Goal: Task Accomplishment & Management: Complete application form

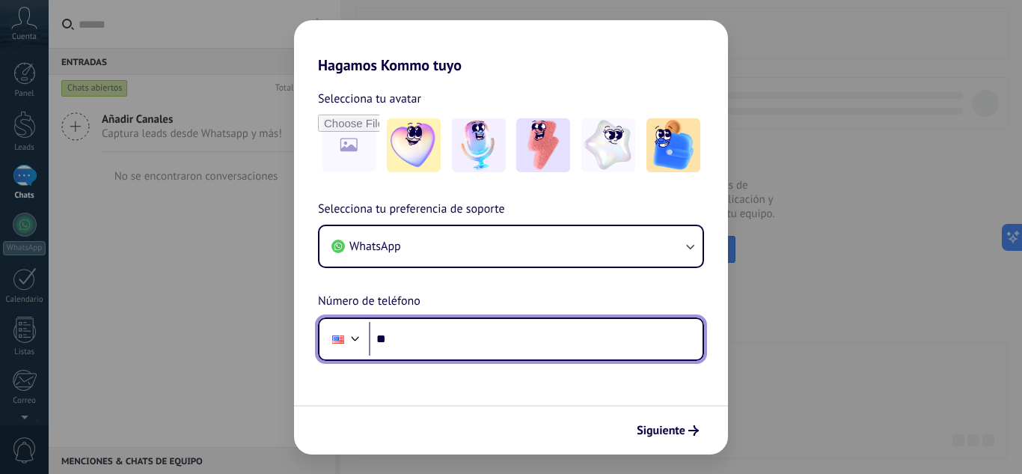
click at [444, 334] on input "**" at bounding box center [536, 339] width 334 height 34
click at [359, 343] on div at bounding box center [355, 337] width 18 height 18
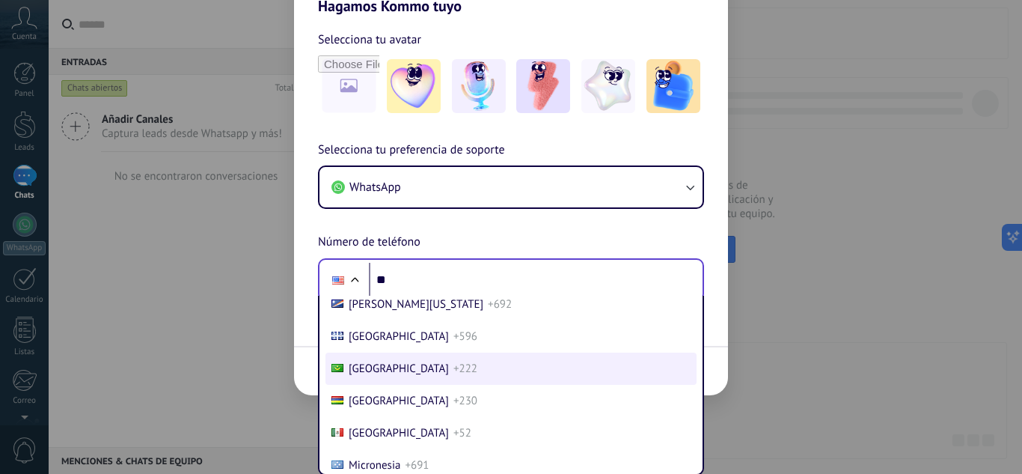
scroll to position [3779, 0]
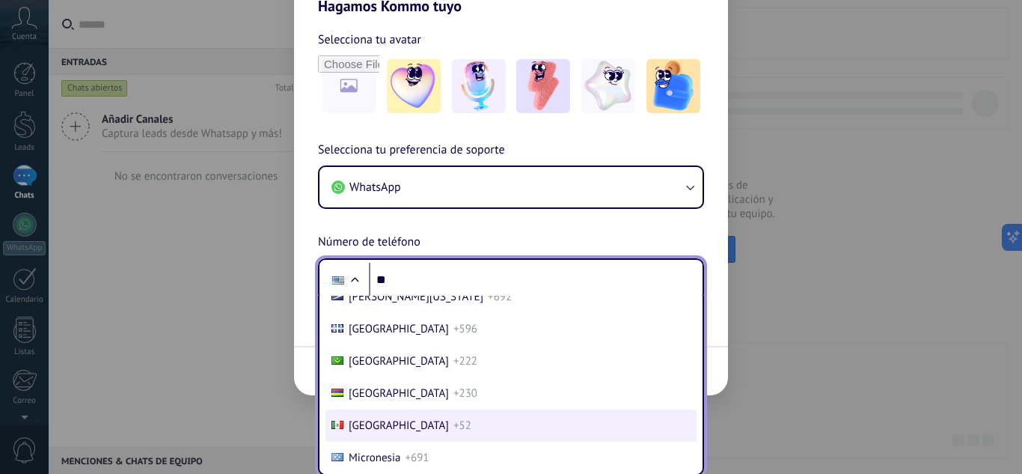
click at [453, 422] on span "+52" at bounding box center [462, 425] width 18 height 14
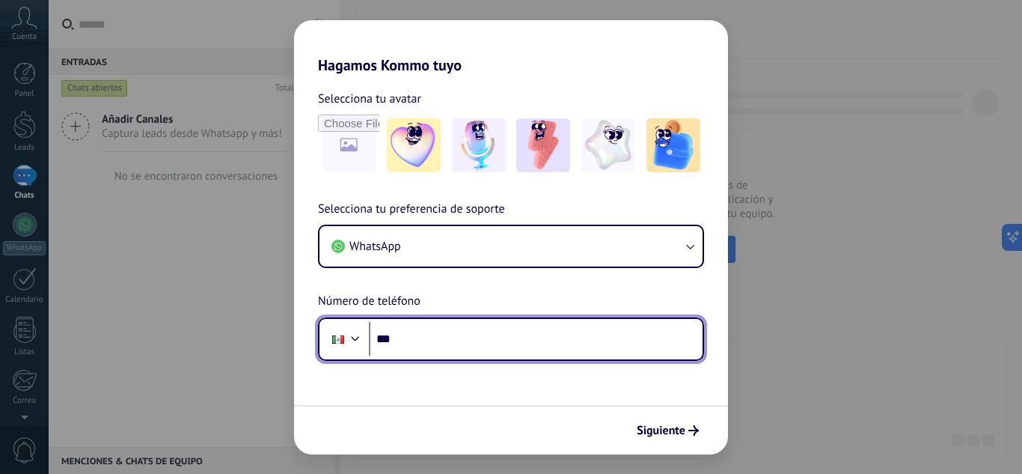
scroll to position [0, 0]
click at [418, 346] on input "***" at bounding box center [536, 339] width 334 height 34
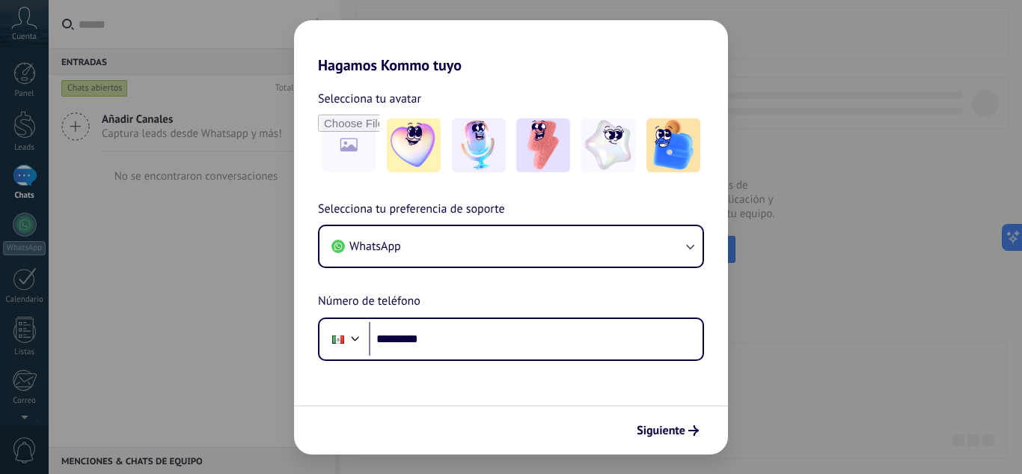
click at [278, 244] on div "Hagamos Kommo tuyo Selecciona tu avatar Selecciona tu preferencia de soporte Wh…" at bounding box center [511, 237] width 1022 height 474
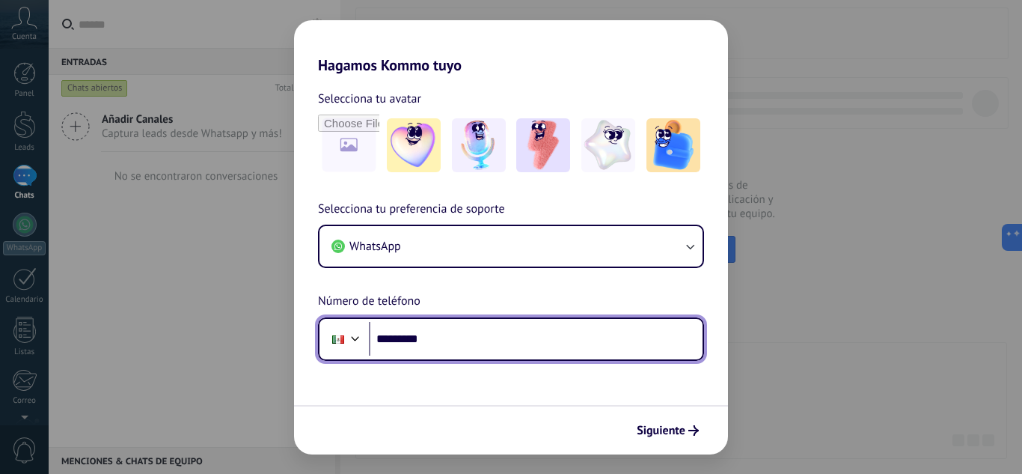
click at [454, 340] on input "*********" at bounding box center [536, 339] width 334 height 34
click at [575, 341] on input "*******" at bounding box center [536, 339] width 334 height 34
type input "**********"
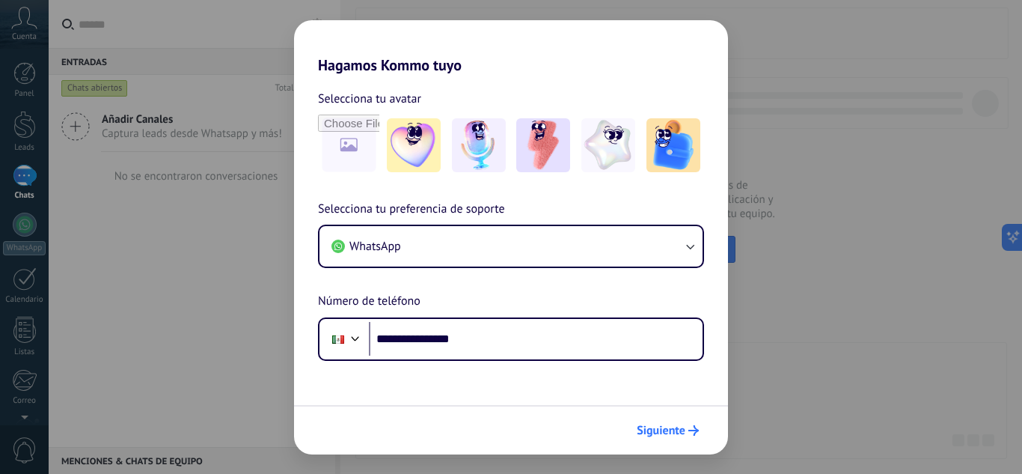
click at [681, 431] on span "Siguiente" at bounding box center [661, 430] width 49 height 10
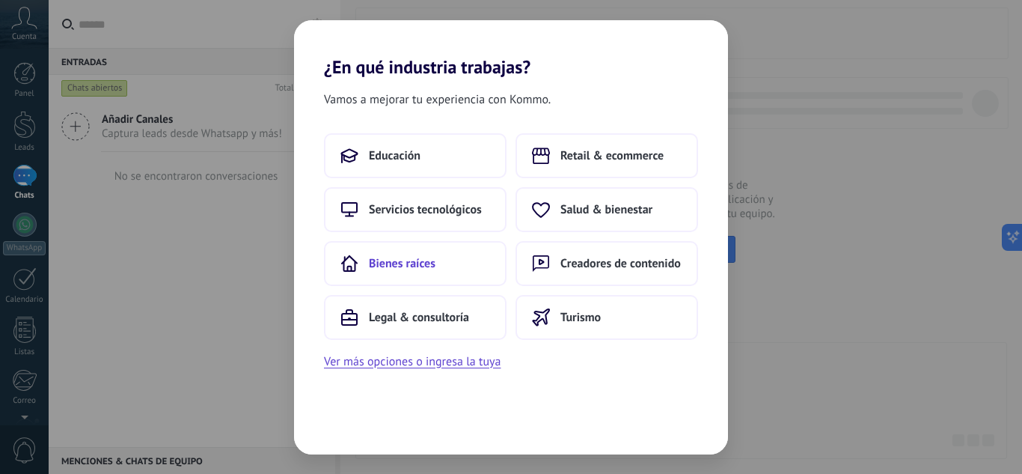
click at [406, 269] on span "Bienes raíces" at bounding box center [402, 263] width 67 height 15
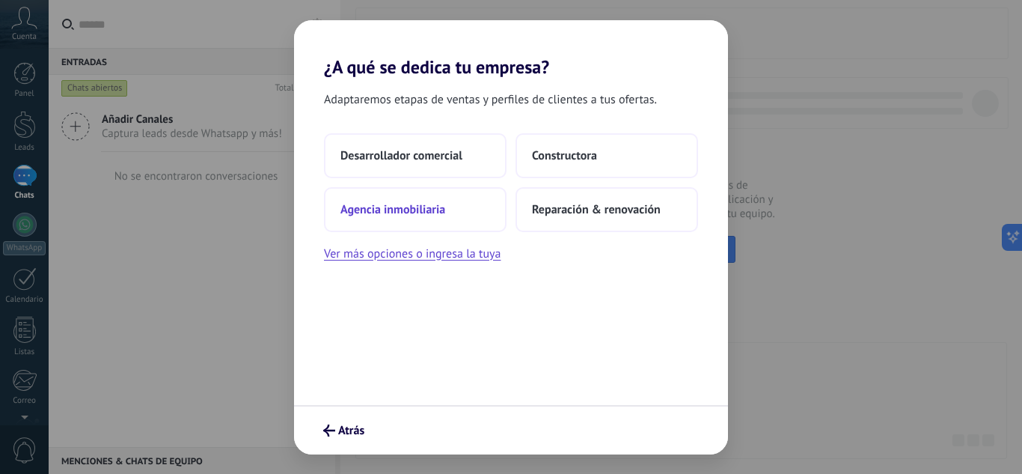
click at [376, 212] on span "Agencia inmobiliaria" at bounding box center [392, 209] width 105 height 15
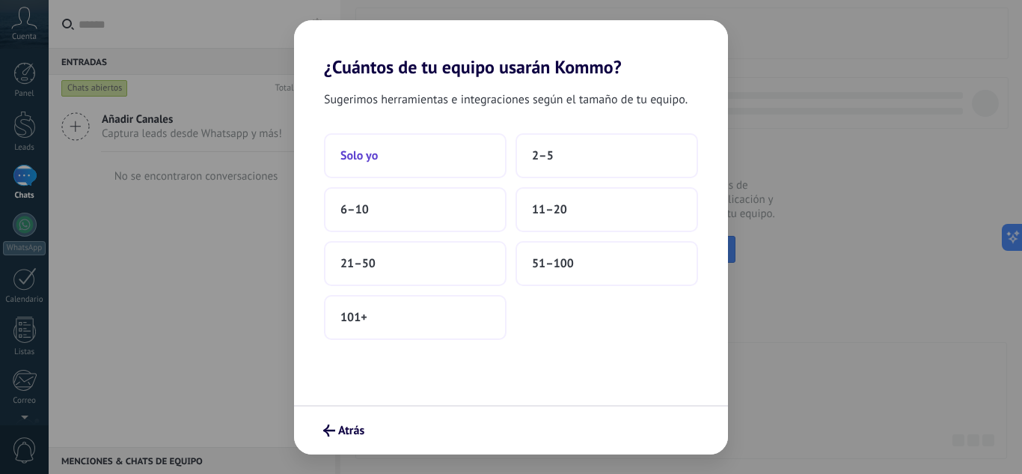
click at [362, 158] on span "Solo yo" at bounding box center [358, 155] width 37 height 15
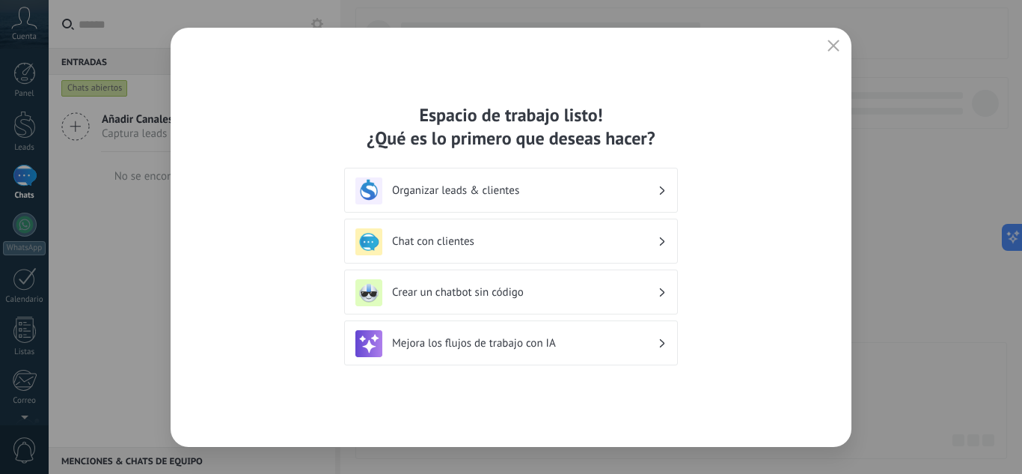
click at [513, 186] on h3 "Organizar leads & clientes" at bounding box center [525, 190] width 266 height 14
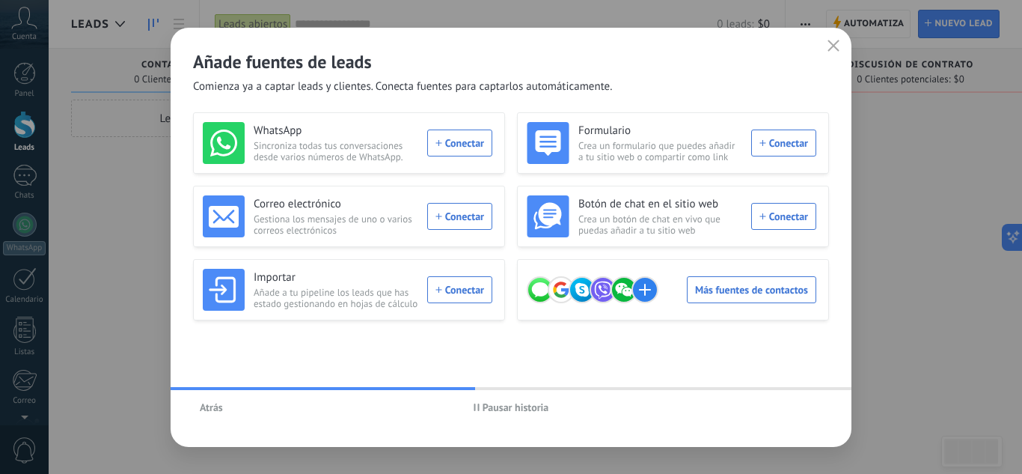
click at [213, 411] on span "Atrás" at bounding box center [211, 407] width 23 height 10
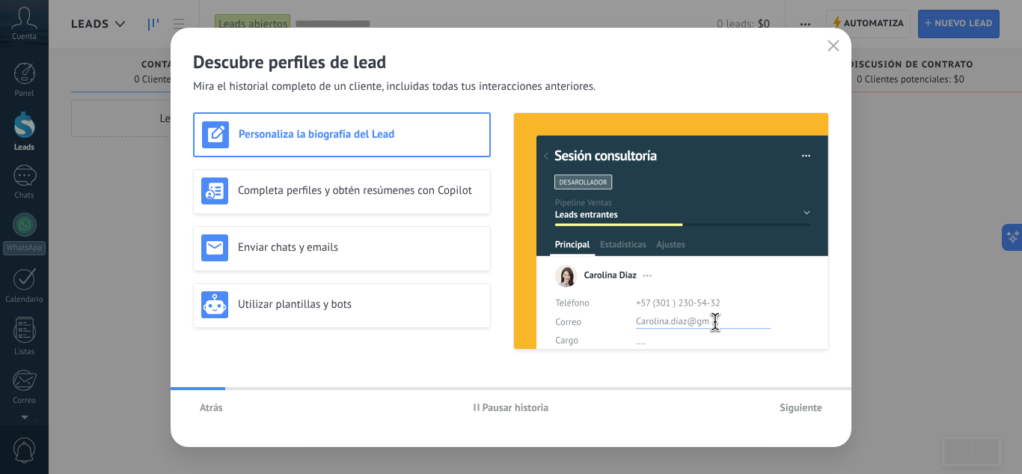
click at [213, 411] on span "Atrás" at bounding box center [211, 407] width 23 height 10
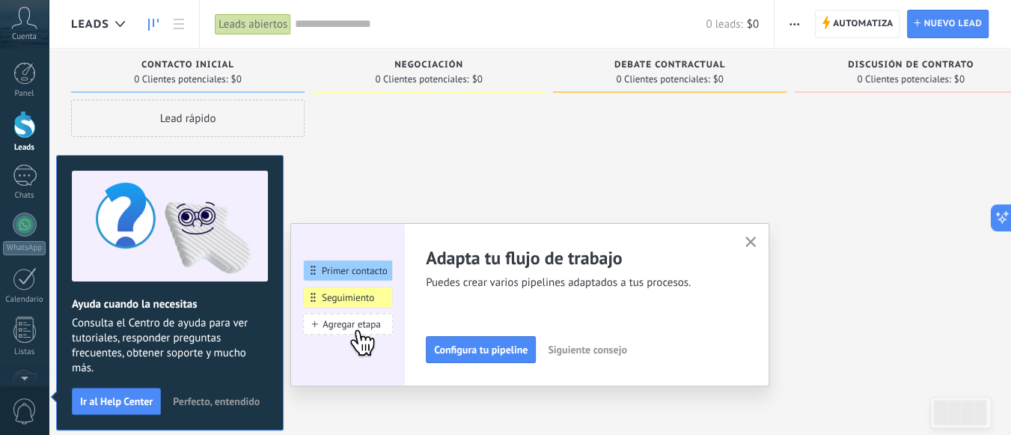
click at [756, 243] on icon "button" at bounding box center [750, 241] width 11 height 11
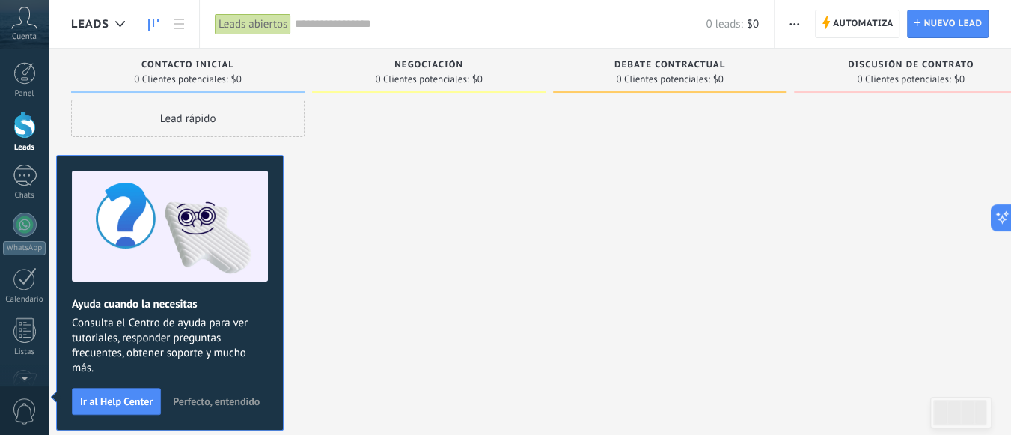
click at [186, 400] on span "Perfecto, entendido" at bounding box center [216, 401] width 87 height 10
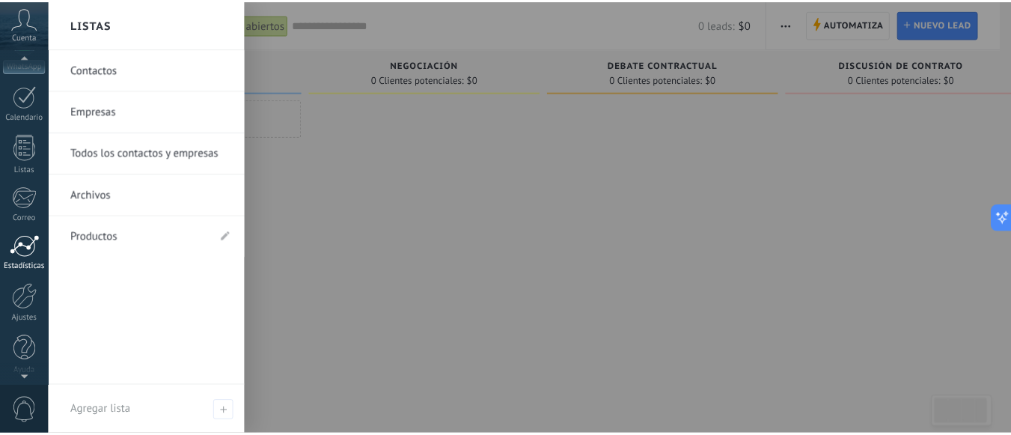
scroll to position [186, 0]
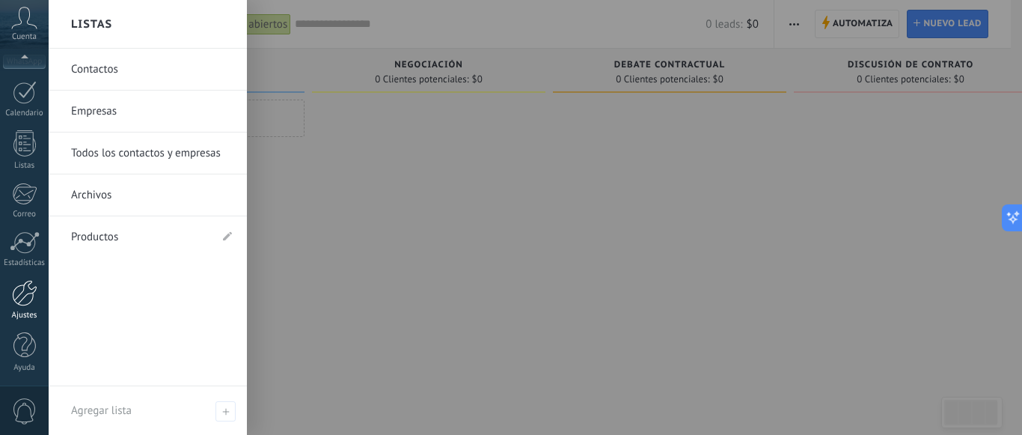
click at [19, 292] on div at bounding box center [24, 293] width 25 height 26
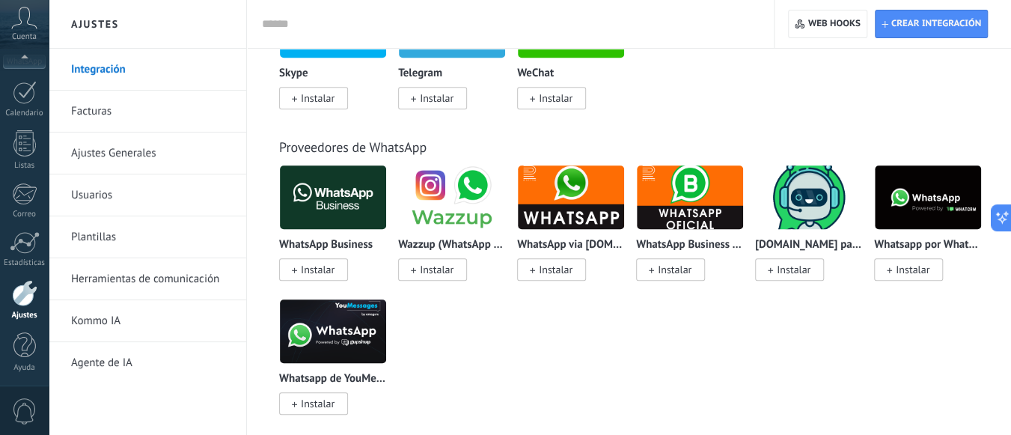
scroll to position [449, 0]
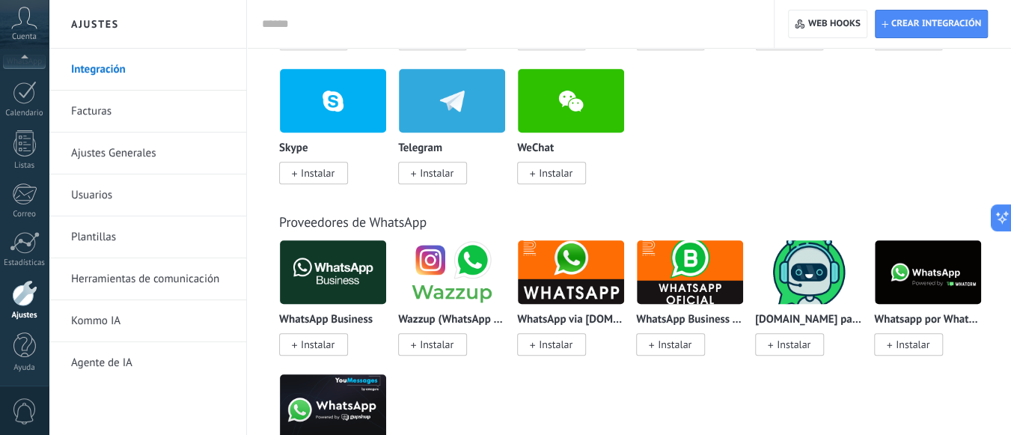
click at [284, 24] on input "text" at bounding box center [507, 24] width 491 height 16
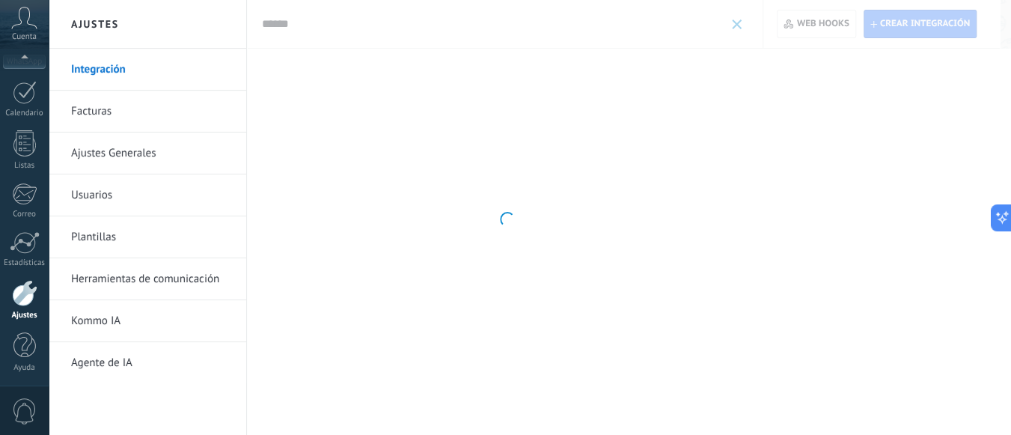
scroll to position [0, 0]
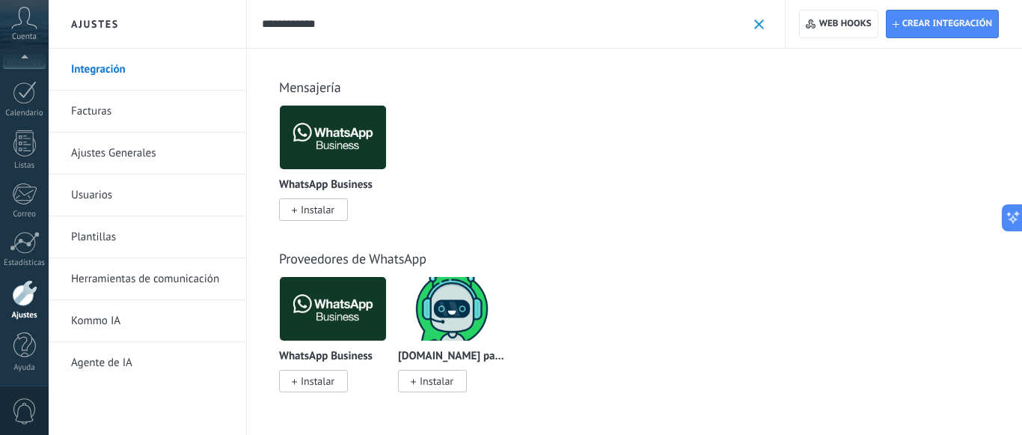
click at [326, 150] on img at bounding box center [333, 137] width 106 height 73
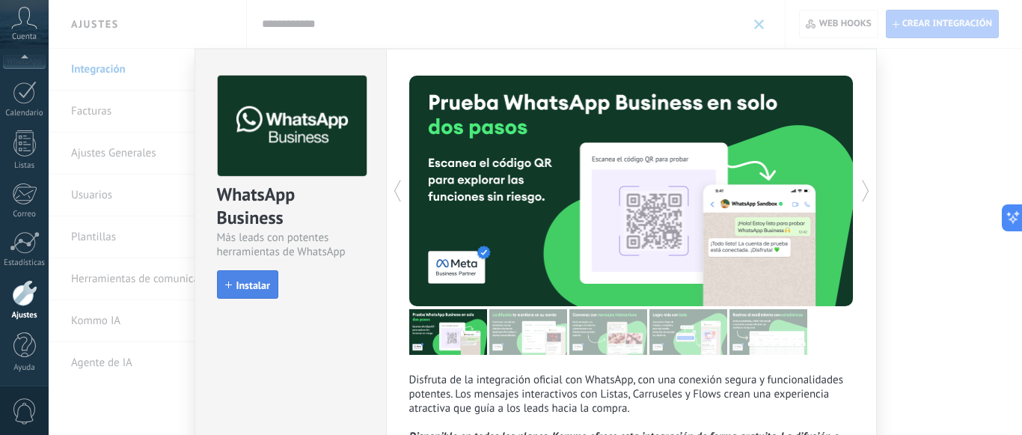
click at [259, 284] on span "Instalar" at bounding box center [253, 285] width 34 height 10
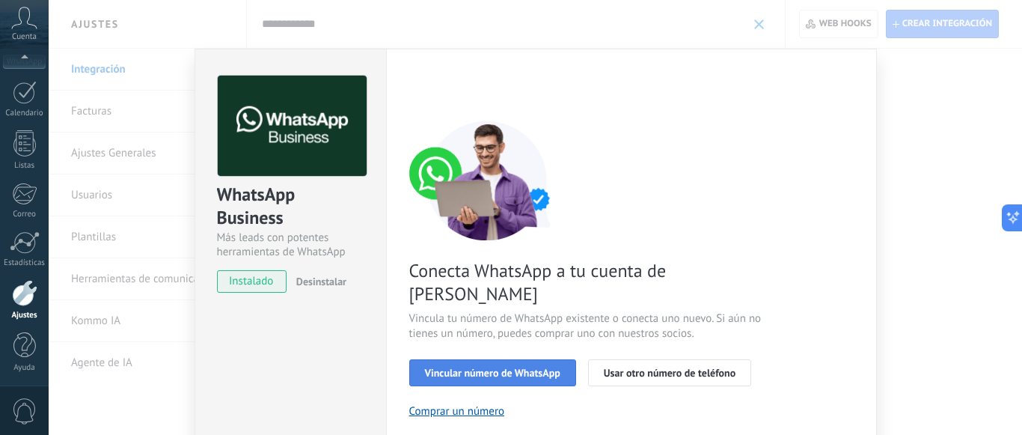
click at [507, 367] on span "Vincular número de WhatsApp" at bounding box center [492, 372] width 135 height 10
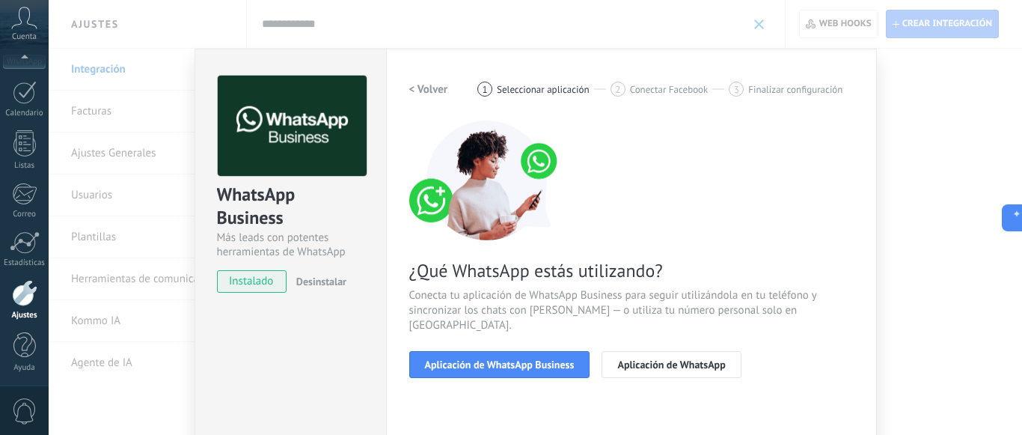
click at [507, 359] on span "Aplicación de WhatsApp Business" at bounding box center [500, 364] width 150 height 10
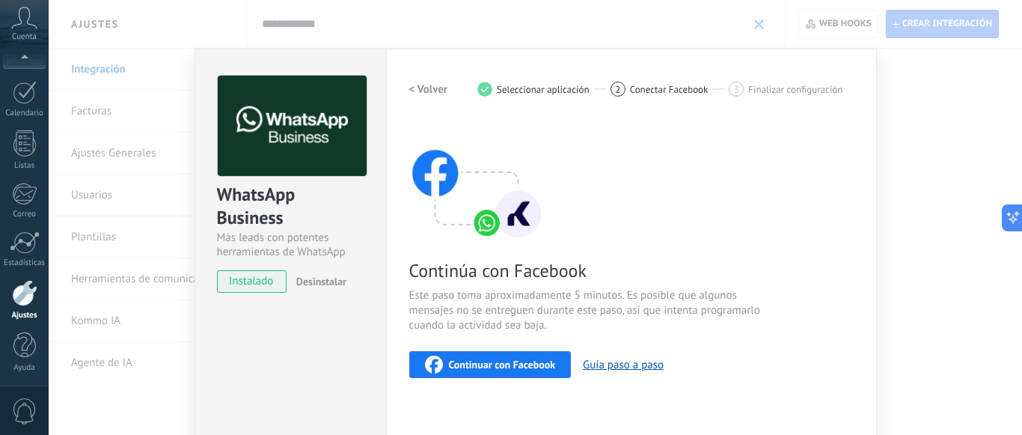
click at [501, 369] on span "Continuar con Facebook" at bounding box center [502, 364] width 107 height 10
click at [763, 40] on div "WhatsApp Business Más leads con potentes herramientas de WhatsApp instalado Des…" at bounding box center [535, 217] width 973 height 435
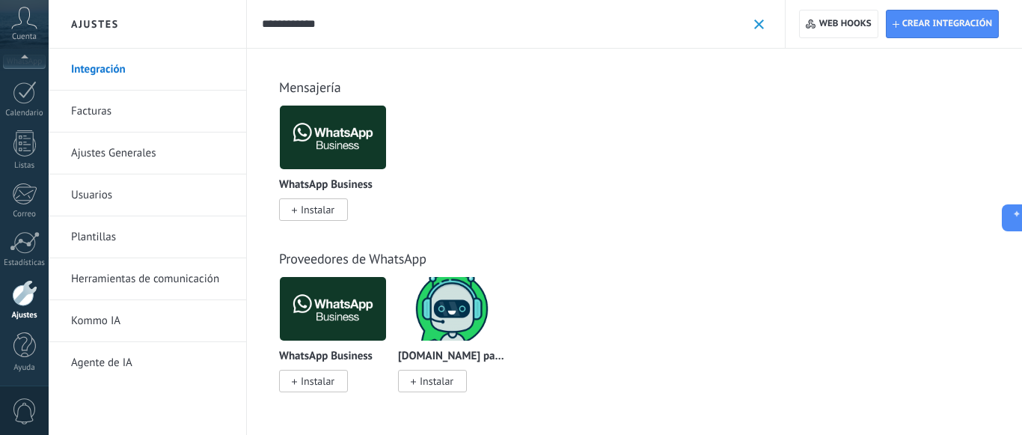
click at [346, 23] on input "**********" at bounding box center [504, 24] width 485 height 16
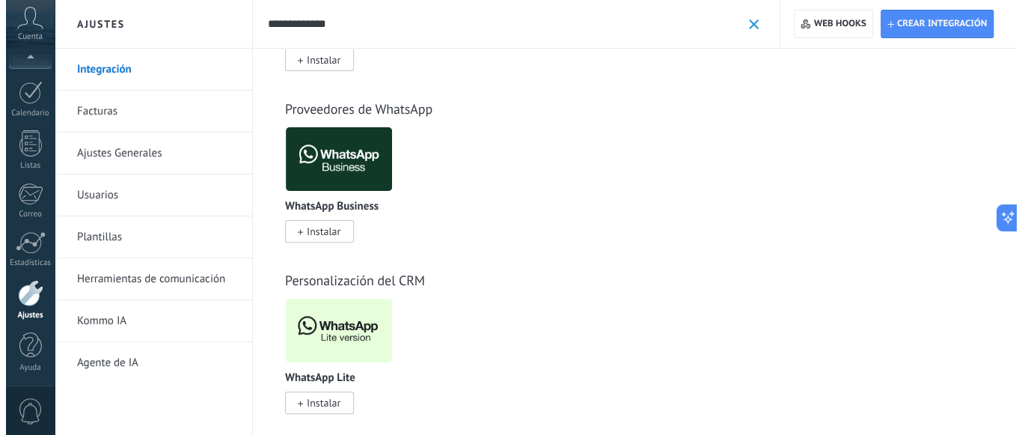
scroll to position [165, 0]
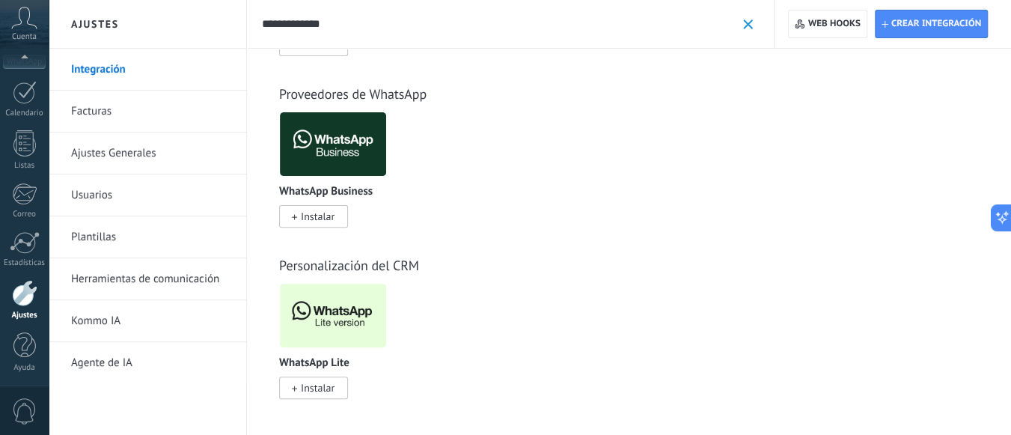
type input "**********"
click at [299, 383] on span "Instalar" at bounding box center [313, 387] width 69 height 22
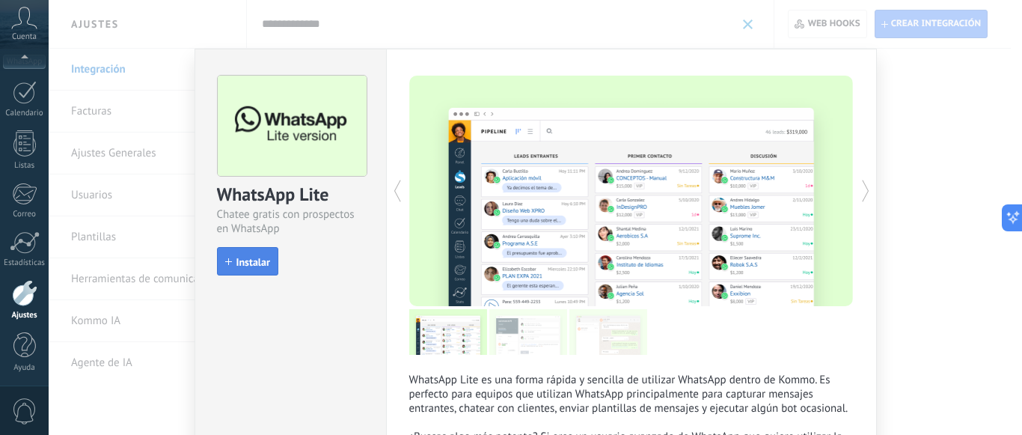
click at [257, 258] on span "Instalar" at bounding box center [253, 262] width 34 height 10
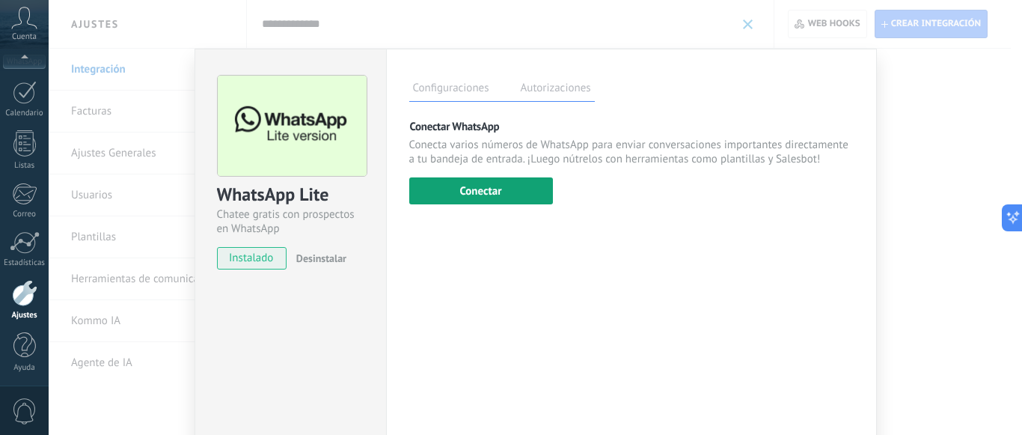
click at [453, 192] on button "Conectar" at bounding box center [481, 190] width 144 height 27
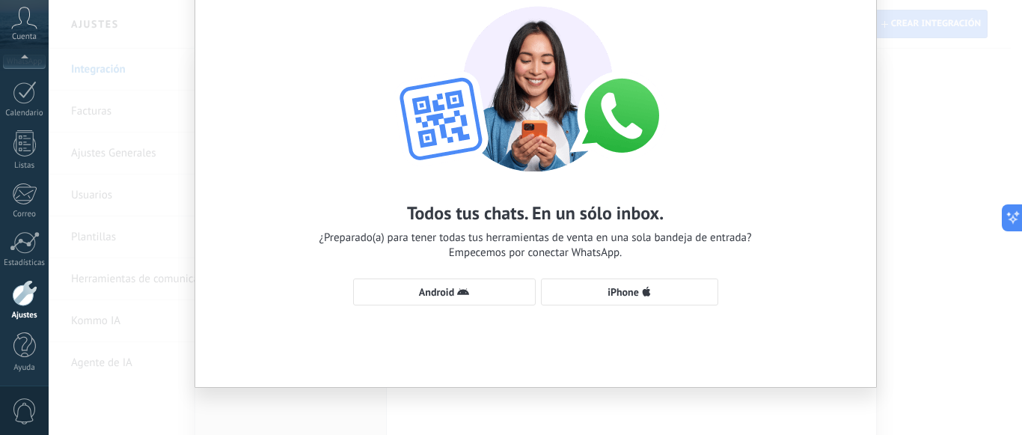
scroll to position [81, 0]
click at [450, 290] on span "Android" at bounding box center [436, 291] width 35 height 10
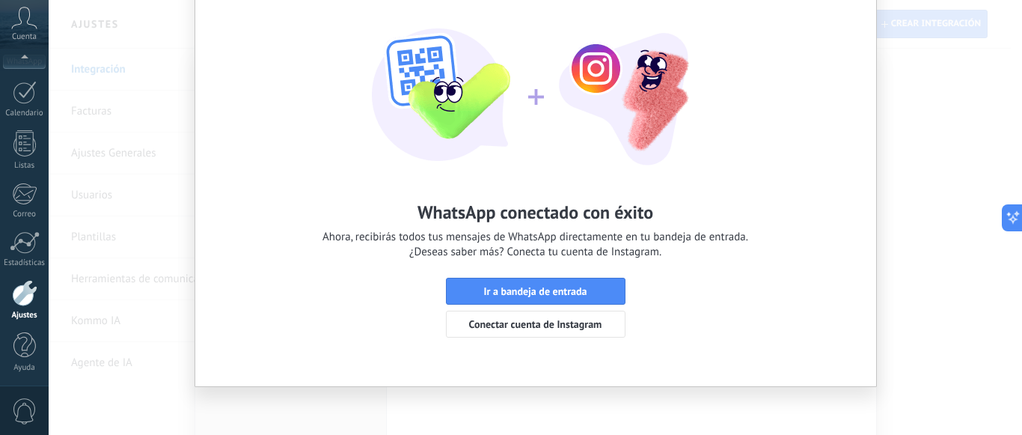
drag, startPoint x: 525, startPoint y: 289, endPoint x: 525, endPoint y: 303, distance: 14.2
click at [525, 303] on button "Ir a bandeja de entrada" at bounding box center [536, 291] width 180 height 27
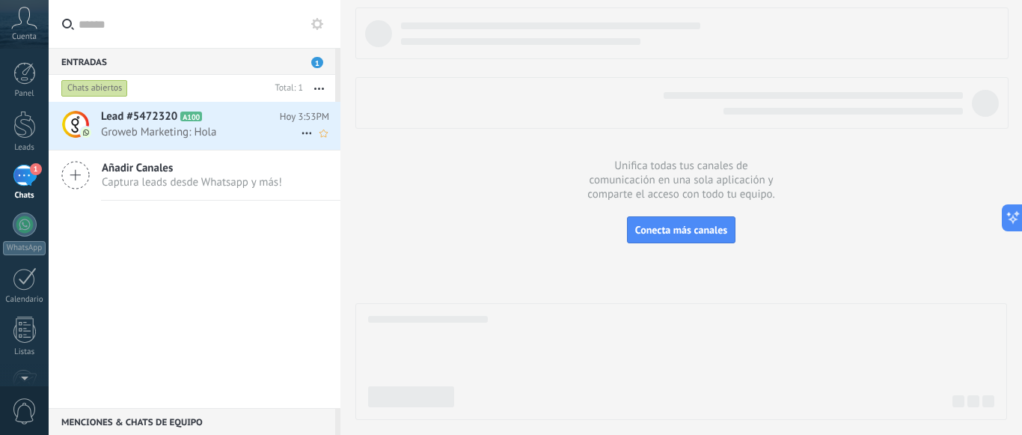
click at [203, 126] on span "Groweb Marketing: Hola" at bounding box center [201, 132] width 200 height 14
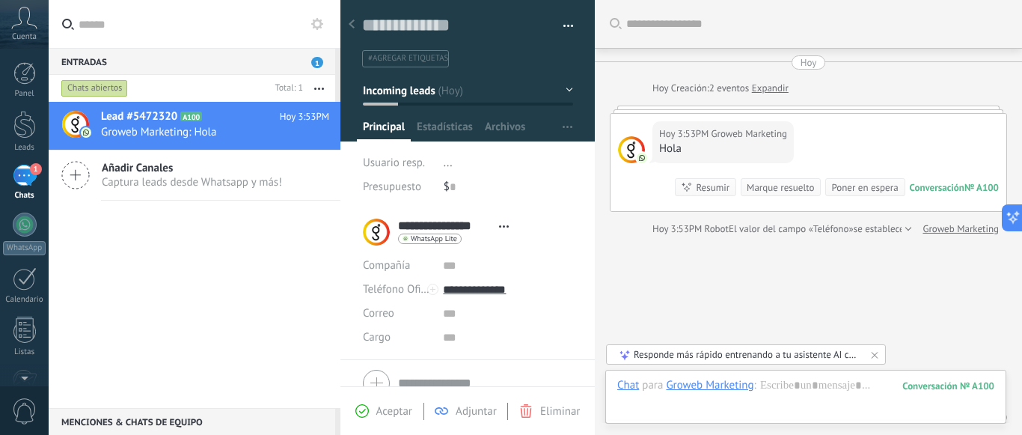
scroll to position [66, 0]
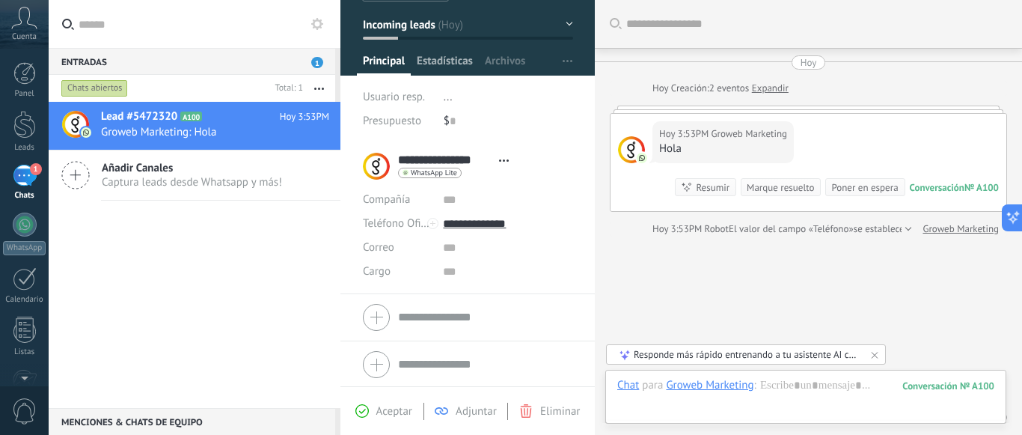
click at [446, 58] on span "Estadísticas" at bounding box center [445, 65] width 56 height 22
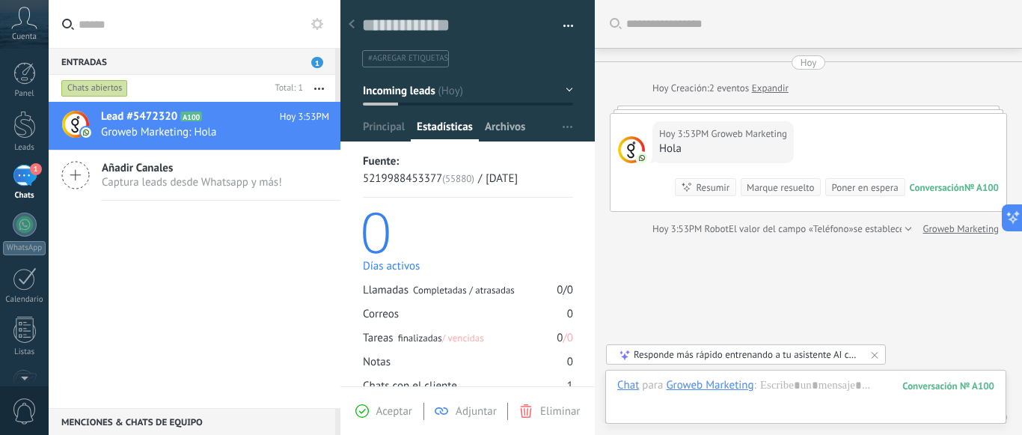
click at [501, 125] on span "Archivos" at bounding box center [505, 131] width 40 height 22
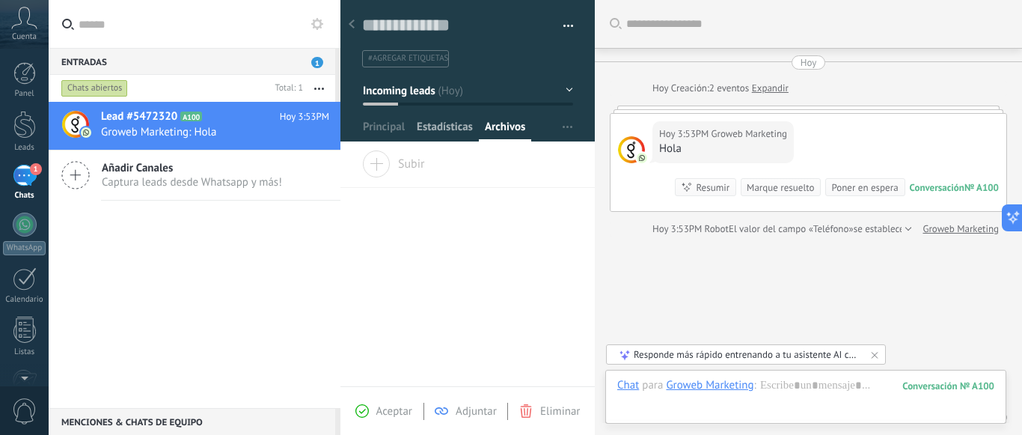
click at [456, 125] on span "Estadísticas" at bounding box center [445, 131] width 56 height 22
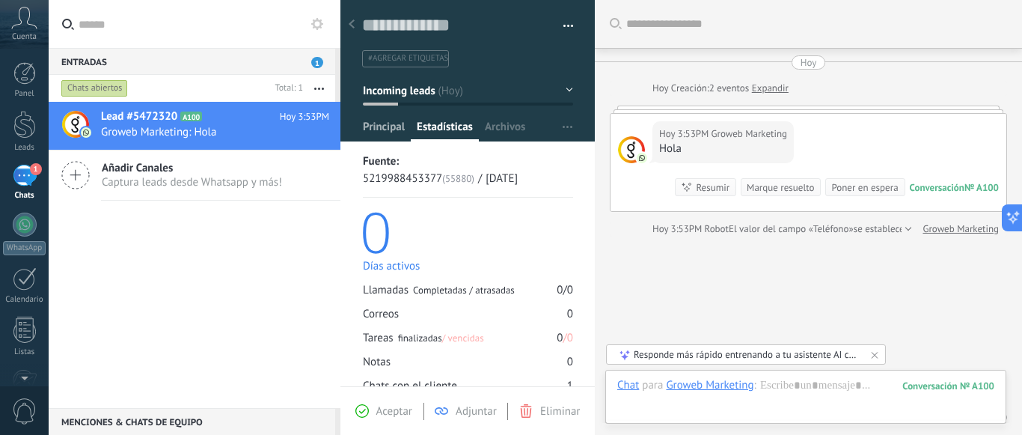
click at [373, 129] on span "Principal" at bounding box center [384, 131] width 42 height 22
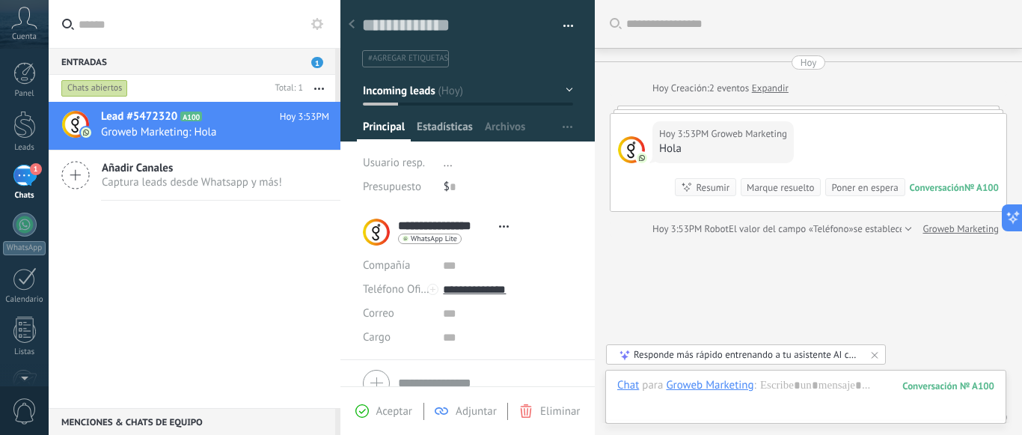
click at [450, 123] on span "Estadísticas" at bounding box center [445, 131] width 56 height 22
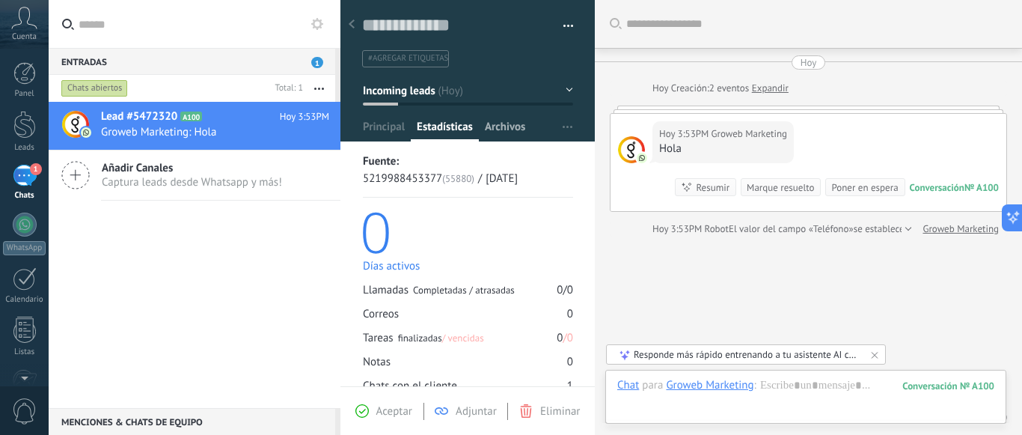
click at [505, 120] on span "Archivos" at bounding box center [505, 131] width 40 height 22
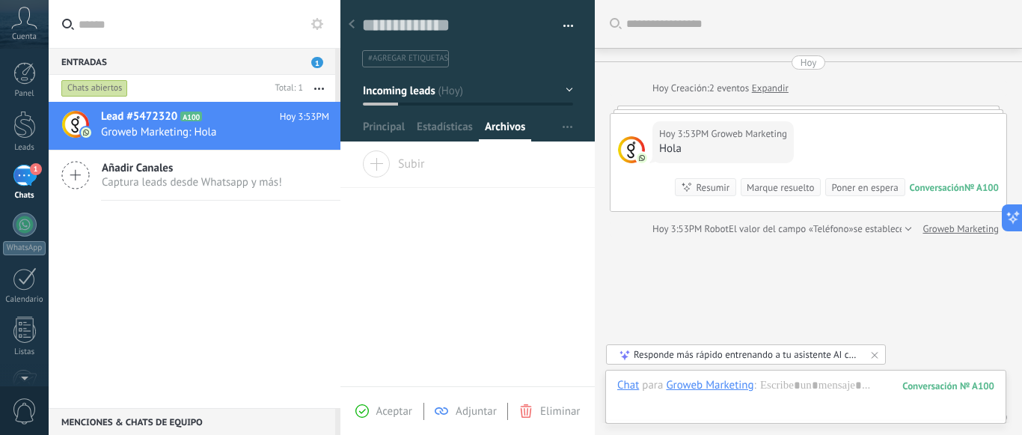
click at [382, 160] on span "Subir" at bounding box center [393, 160] width 63 height 21
click at [0, 0] on input "Subir" at bounding box center [0, 0] width 0 height 0
click at [372, 166] on span "Subir" at bounding box center [393, 160] width 63 height 21
click at [0, 0] on input "Subir" at bounding box center [0, 0] width 0 height 0
click at [772, 406] on div at bounding box center [805, 400] width 377 height 45
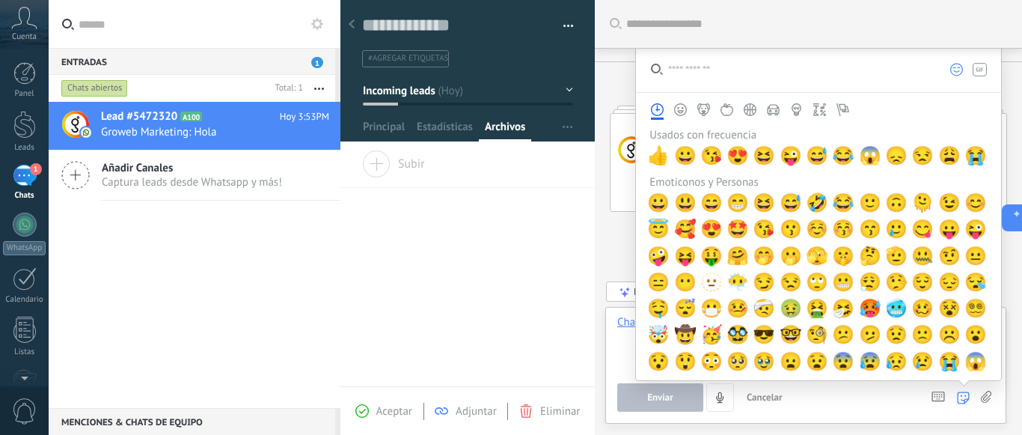
click at [988, 398] on use at bounding box center [986, 397] width 10 height 12
click at [0, 0] on input "file" at bounding box center [0, 0] width 0 height 0
click at [983, 400] on icon at bounding box center [986, 397] width 10 height 13
click at [0, 0] on input "file" at bounding box center [0, 0] width 0 height 0
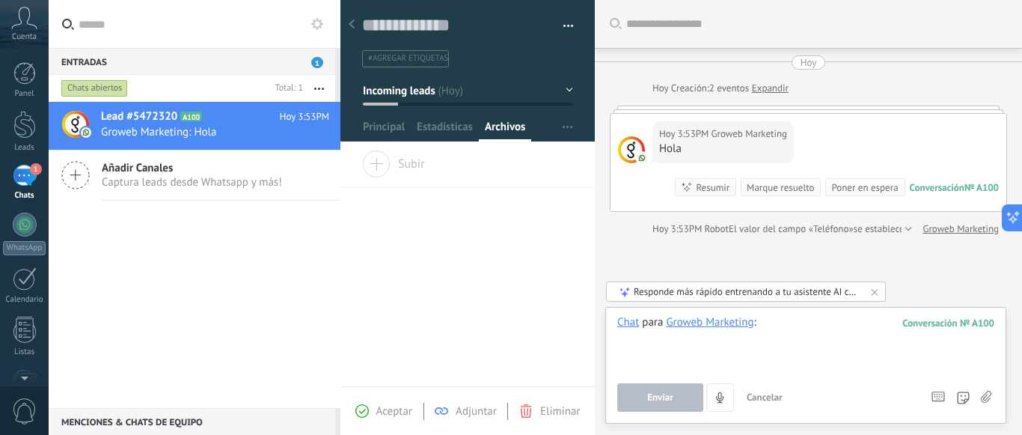
click at [880, 352] on div at bounding box center [805, 343] width 377 height 57
click at [750, 349] on div at bounding box center [805, 343] width 377 height 57
click at [678, 395] on button "Enviar" at bounding box center [660, 397] width 86 height 28
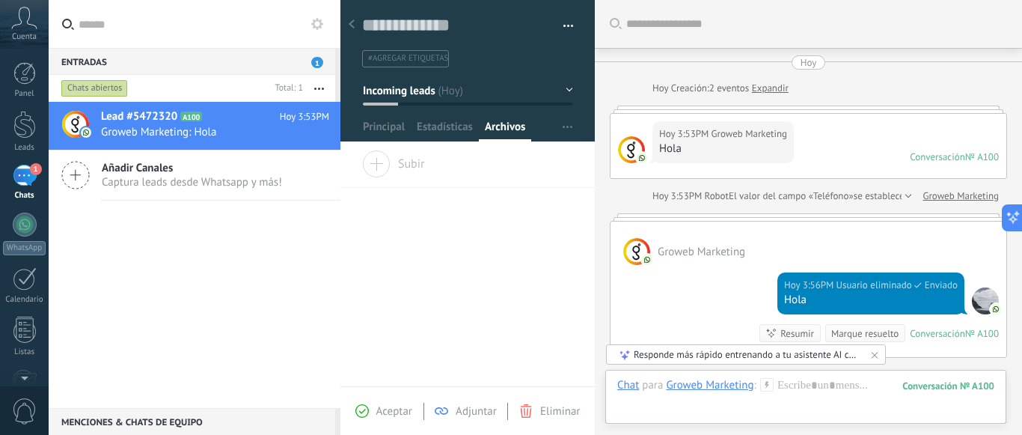
scroll to position [19, 0]
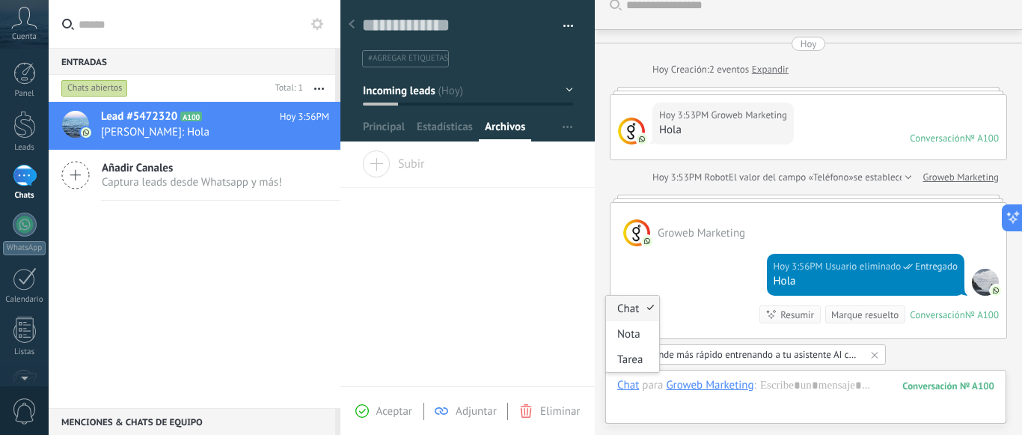
click at [631, 385] on div "Chat" at bounding box center [628, 384] width 22 height 13
click at [625, 337] on div "Nota" at bounding box center [632, 333] width 53 height 25
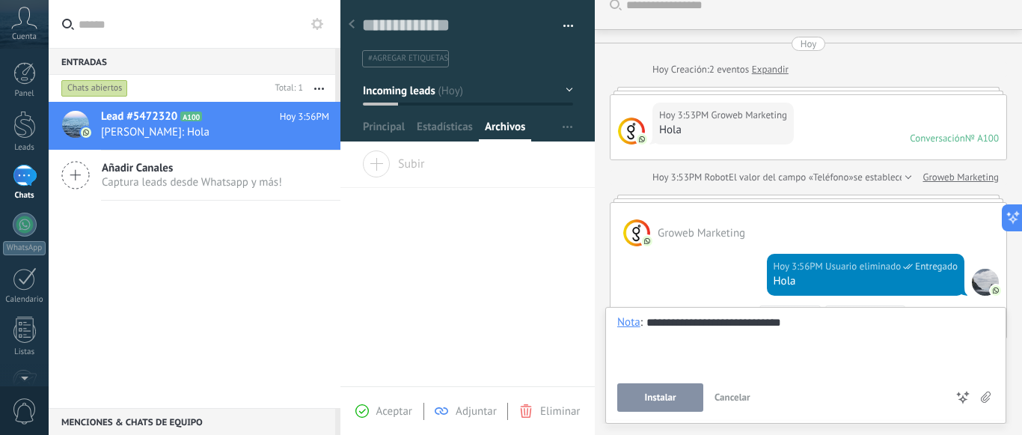
click at [670, 396] on span "Instalar" at bounding box center [659, 397] width 31 height 10
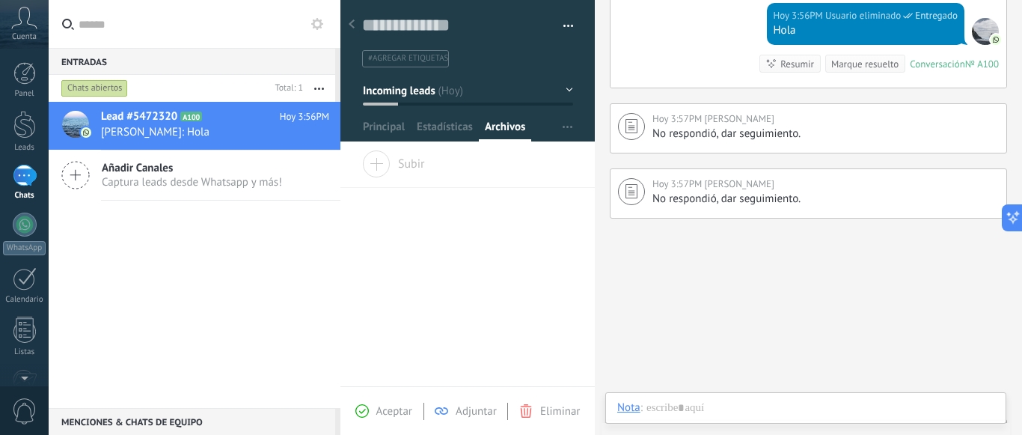
scroll to position [299, 0]
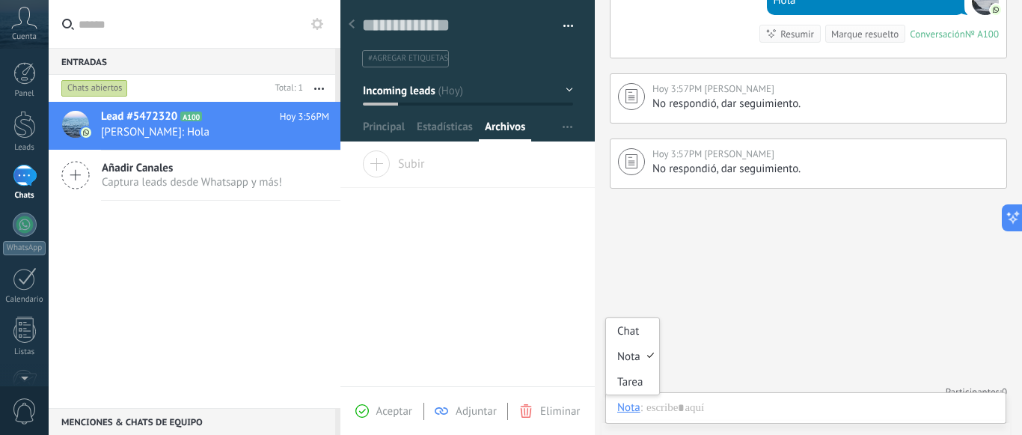
click at [632, 407] on div "Nota" at bounding box center [628, 406] width 23 height 13
click at [629, 385] on div "Tarea" at bounding box center [632, 381] width 53 height 25
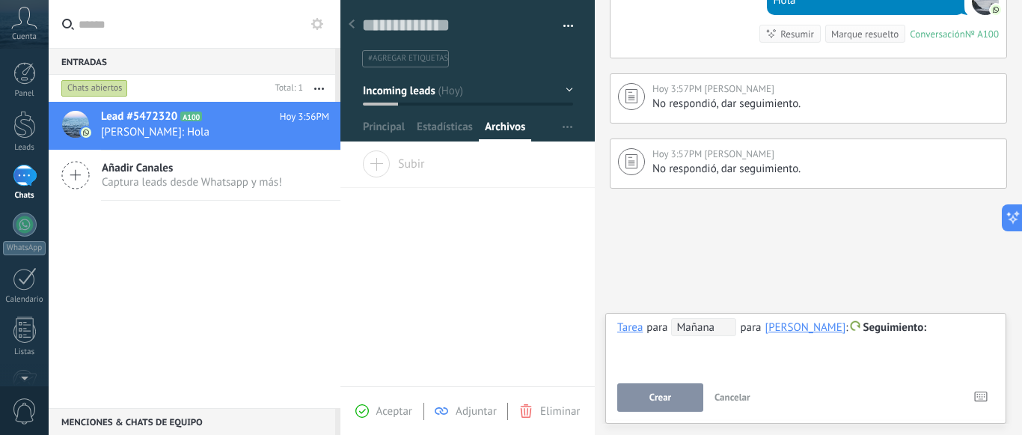
click at [695, 325] on span "Mañana" at bounding box center [703, 327] width 65 height 18
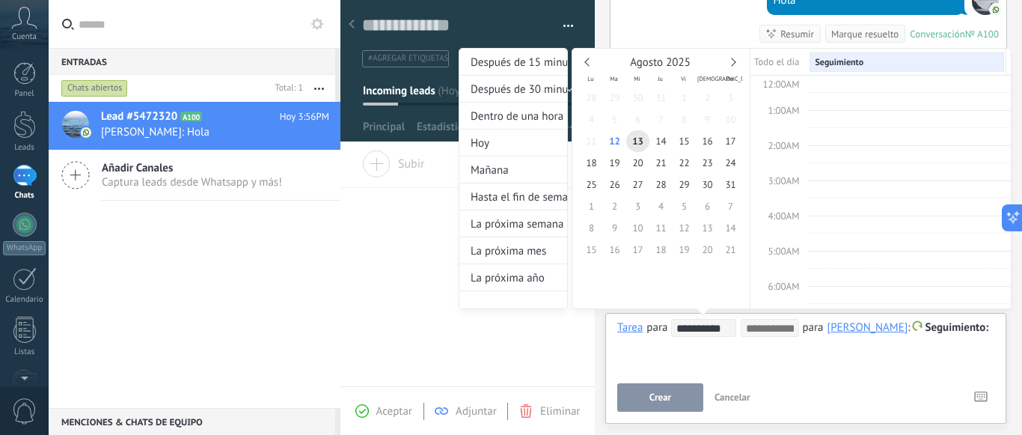
scroll to position [278, 0]
click at [768, 177] on span "11:00AM" at bounding box center [780, 183] width 37 height 13
click at [784, 179] on span "11:00AM" at bounding box center [780, 183] width 37 height 13
click at [660, 144] on span "14" at bounding box center [660, 141] width 23 height 22
click at [780, 177] on span "11:00AM" at bounding box center [780, 183] width 37 height 13
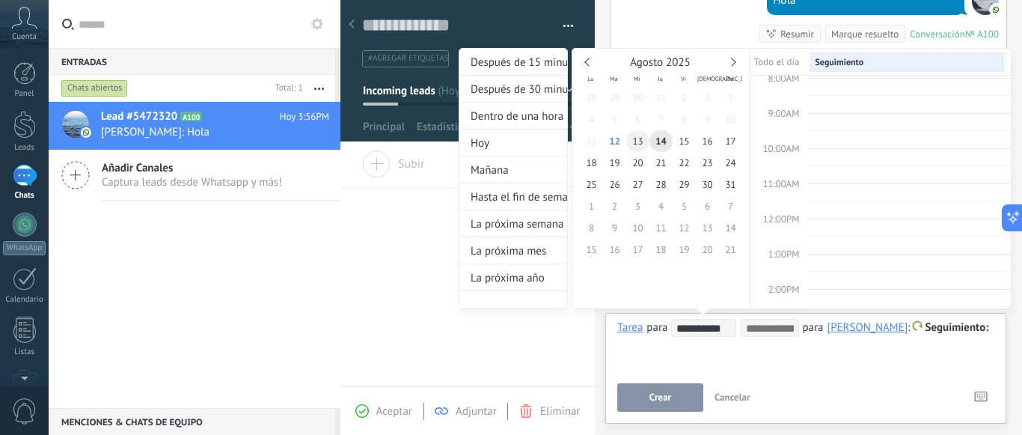
click at [642, 144] on span "13" at bounding box center [637, 141] width 23 height 22
type input "**********"
click at [789, 113] on span "9:00AM" at bounding box center [783, 113] width 31 height 13
click at [785, 107] on span "9:00AM" at bounding box center [783, 113] width 31 height 13
type input "**********"
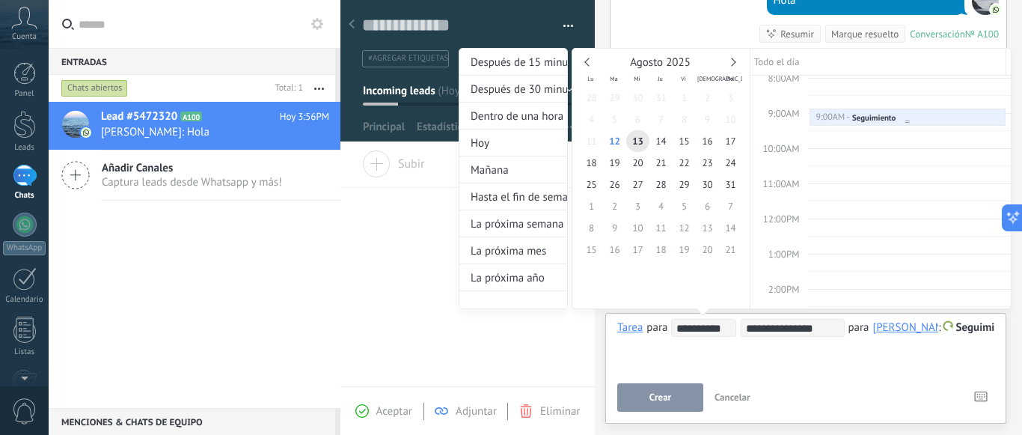
click at [908, 118] on div "9:00AM - 9:30AM Seguimiento" at bounding box center [908, 118] width 185 height 13
click at [961, 326] on div "**********" at bounding box center [777, 192] width 552 height 289
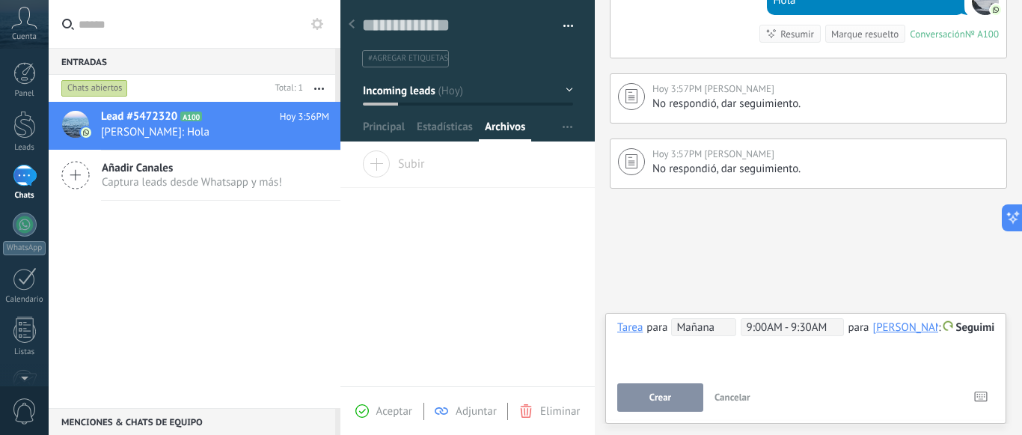
click at [679, 389] on button "Crear" at bounding box center [660, 397] width 86 height 28
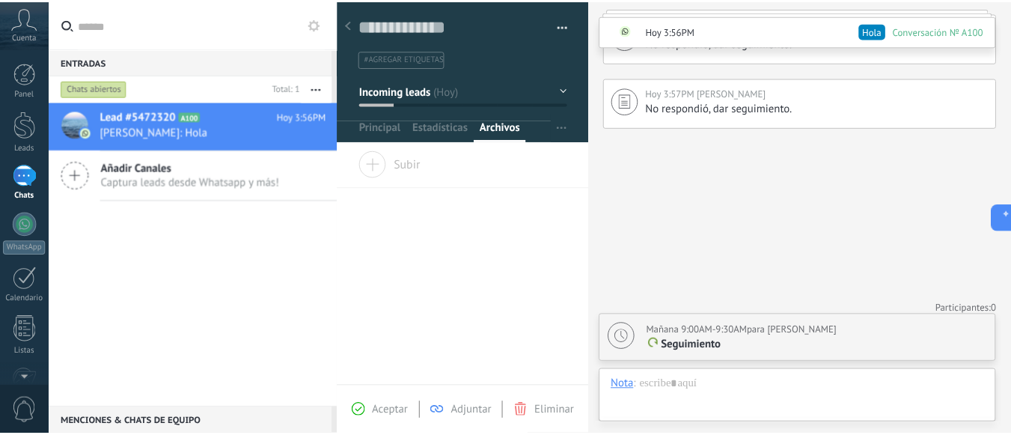
scroll to position [362, 0]
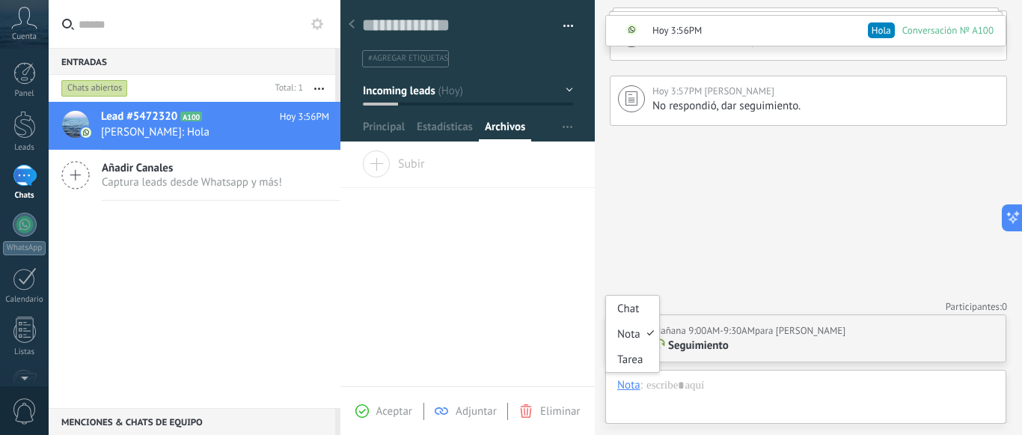
click at [634, 386] on div "Nota" at bounding box center [628, 384] width 23 height 13
click at [623, 309] on div "Chat" at bounding box center [632, 308] width 53 height 25
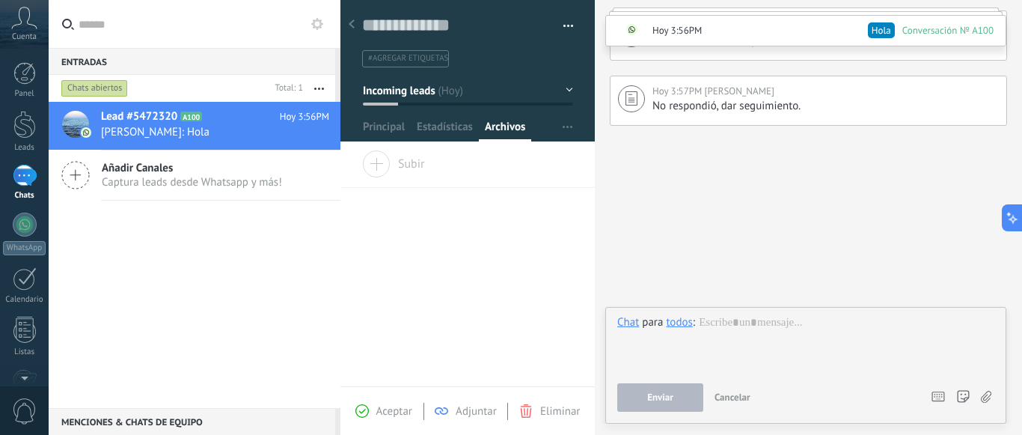
click at [705, 346] on div at bounding box center [806, 343] width 378 height 57
click at [634, 328] on div "Chat" at bounding box center [628, 321] width 22 height 13
click at [682, 324] on div "todos" at bounding box center [679, 321] width 26 height 13
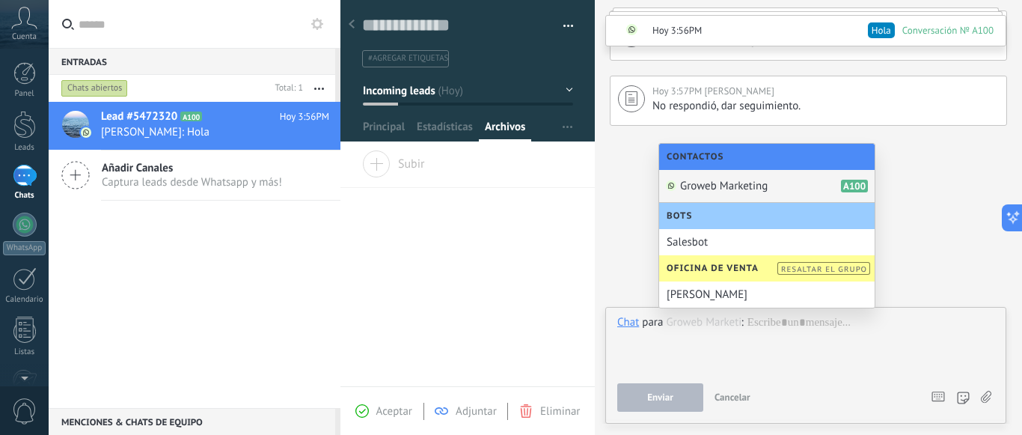
click at [703, 181] on span "Groweb Marketing" at bounding box center [724, 186] width 88 height 14
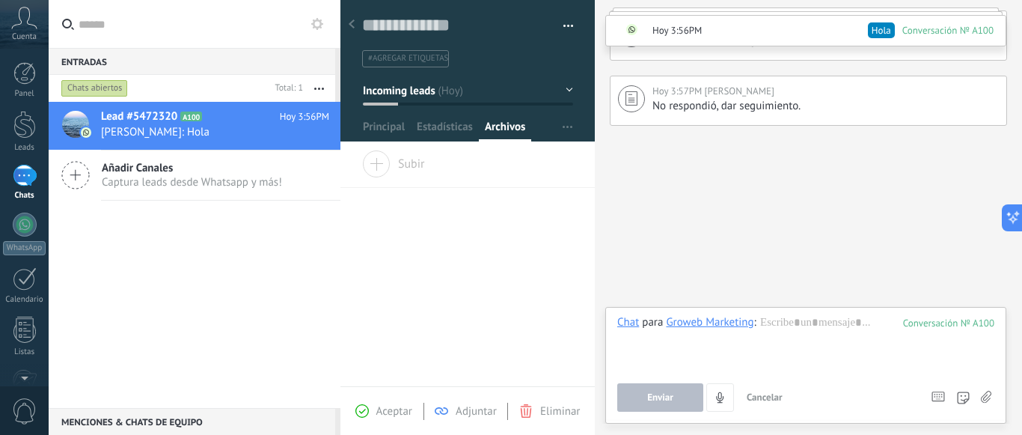
click at [710, 317] on div "Groweb Marketing" at bounding box center [710, 321] width 88 height 13
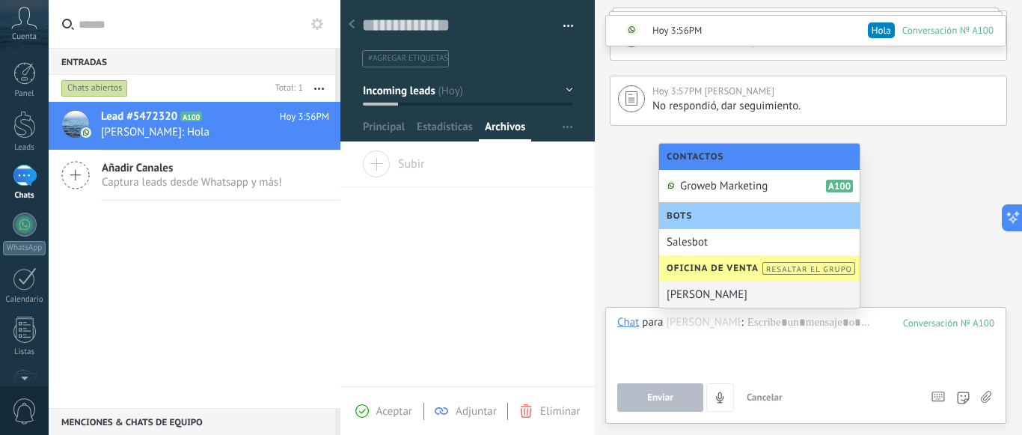
click at [709, 322] on input "text" at bounding box center [703, 322] width 75 height 14
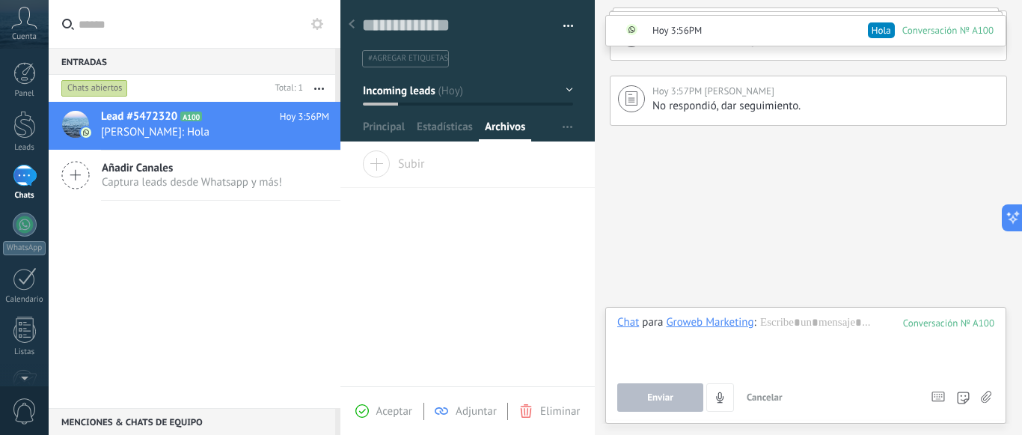
click at [715, 325] on div "Groweb Marketing" at bounding box center [710, 321] width 88 height 13
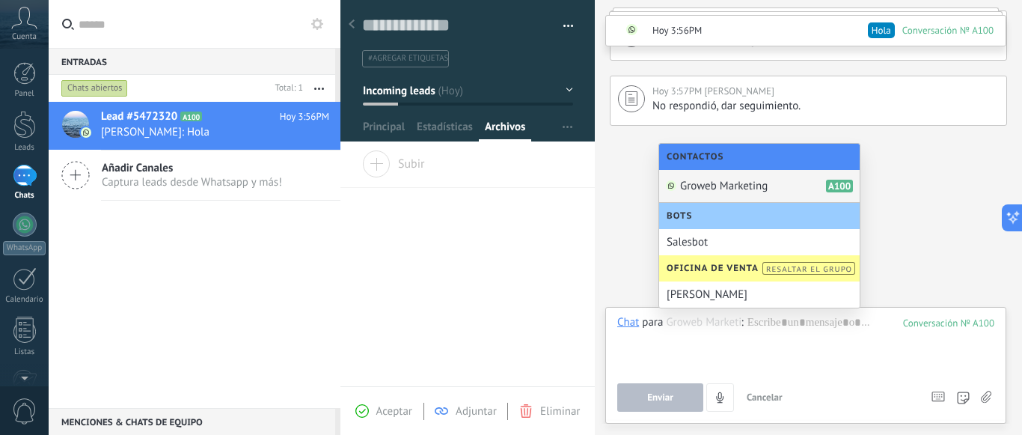
click at [710, 180] on span "Groweb Marketing" at bounding box center [724, 186] width 88 height 14
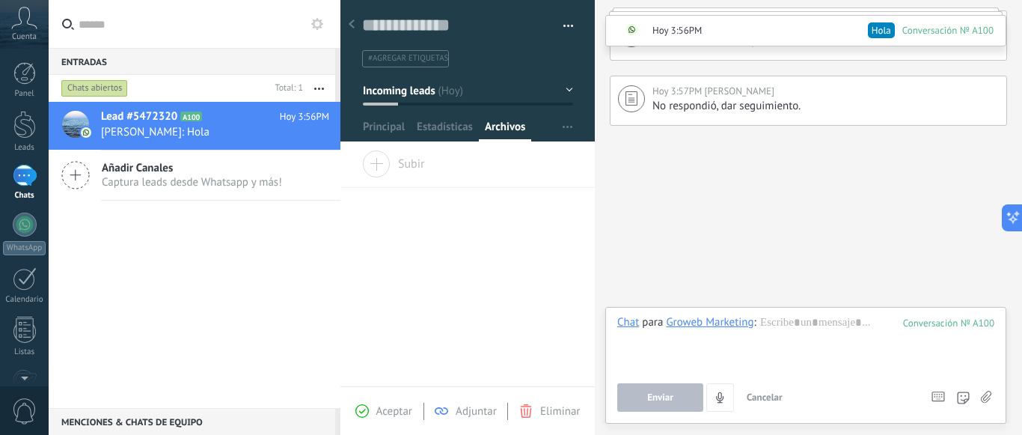
click at [721, 325] on div "Groweb Marketing" at bounding box center [710, 321] width 88 height 13
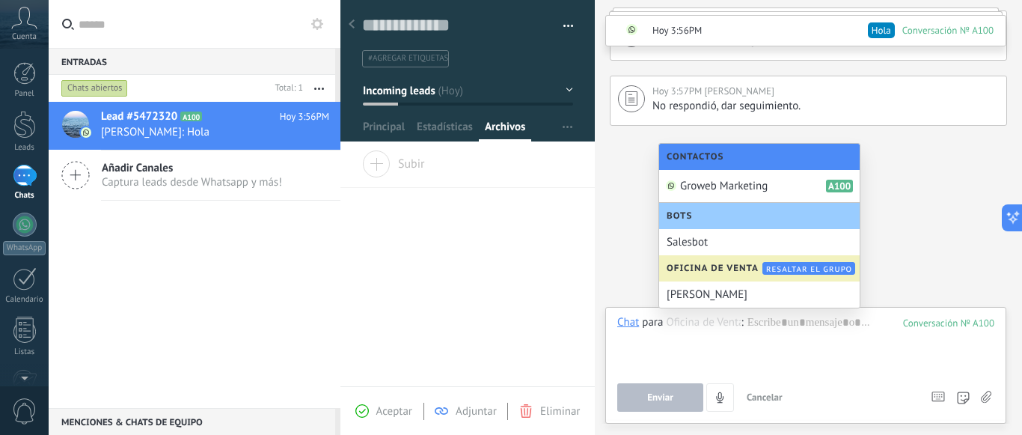
click at [703, 266] on span "Oficina de Venta" at bounding box center [717, 268] width 100 height 11
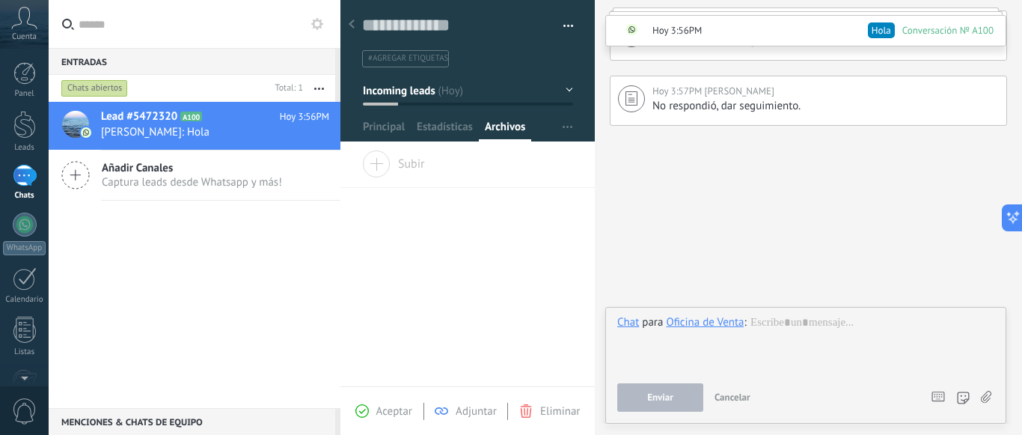
click at [692, 325] on div "Oficina de Venta" at bounding box center [705, 321] width 78 height 13
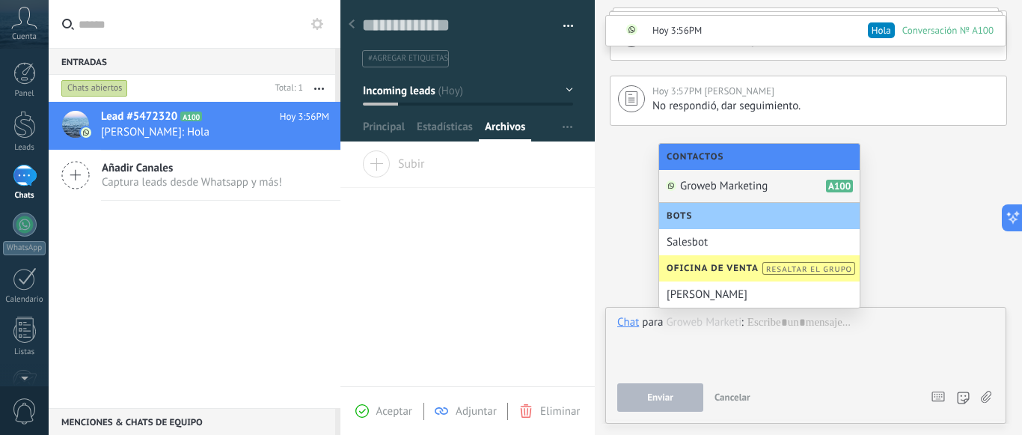
click at [706, 186] on span "Groweb Marketing" at bounding box center [724, 186] width 88 height 14
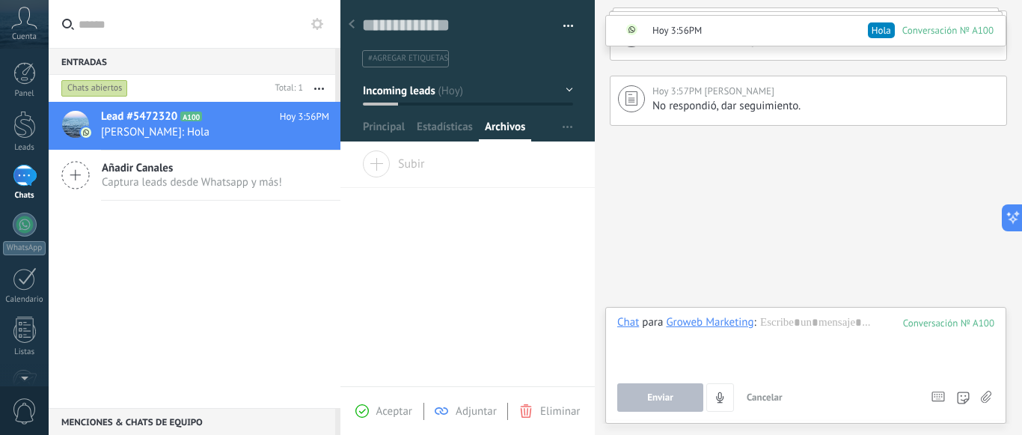
click at [732, 327] on div "Groweb Marketing" at bounding box center [710, 321] width 88 height 13
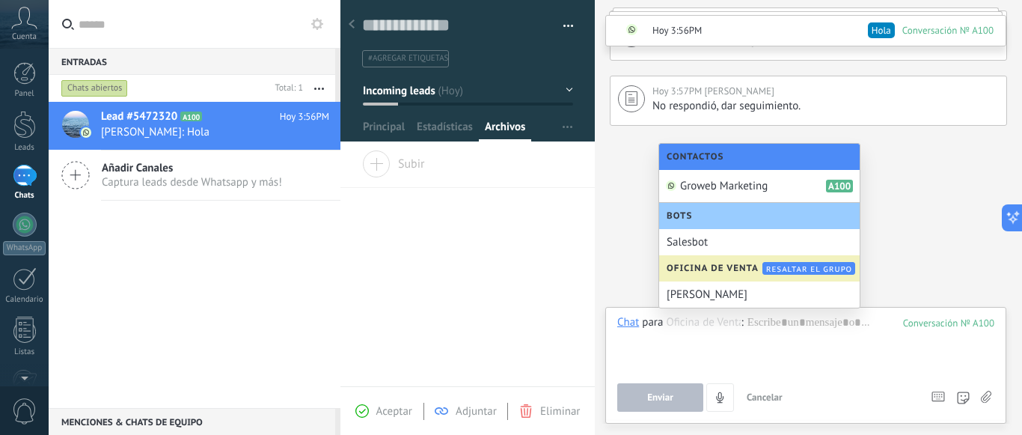
click at [784, 272] on span "Resaltar el grupo" at bounding box center [809, 269] width 86 height 10
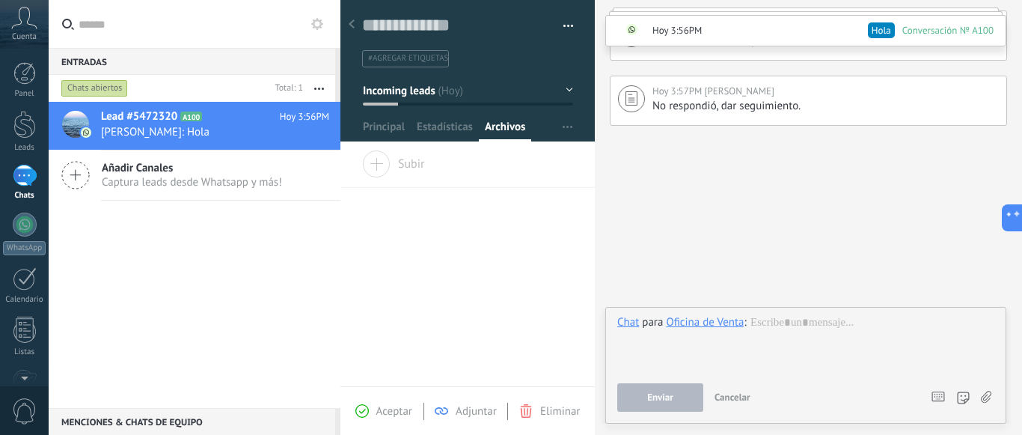
click at [701, 325] on div "Oficina de Venta" at bounding box center [705, 321] width 78 height 13
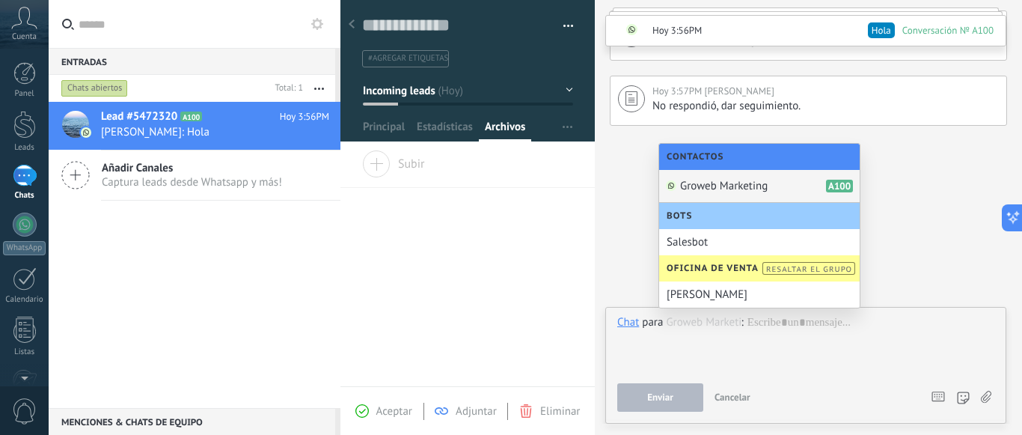
click at [709, 181] on span "Groweb Marketing" at bounding box center [724, 186] width 88 height 14
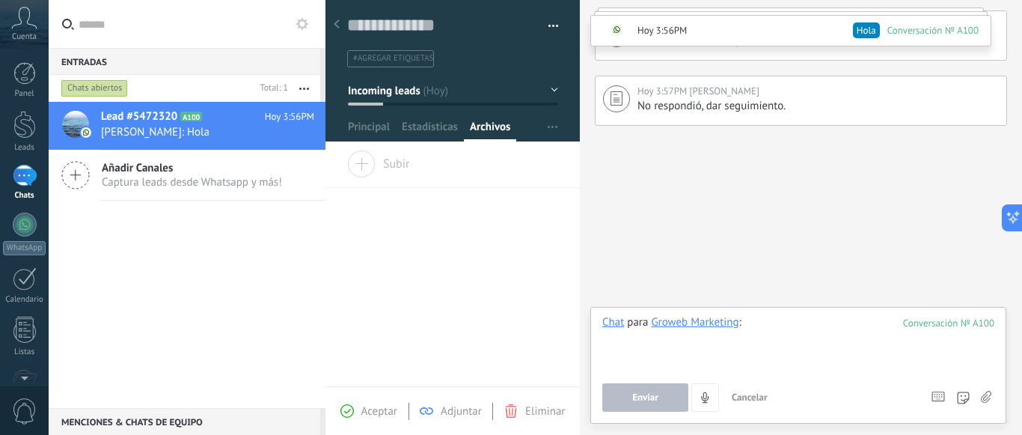
click at [258, 248] on div "Entradas 0 Chats abiertos Total: 1 Silenciar Acciones múltiples Ordenar Más rec…" at bounding box center [535, 217] width 973 height 435
click at [22, 126] on div at bounding box center [24, 125] width 22 height 28
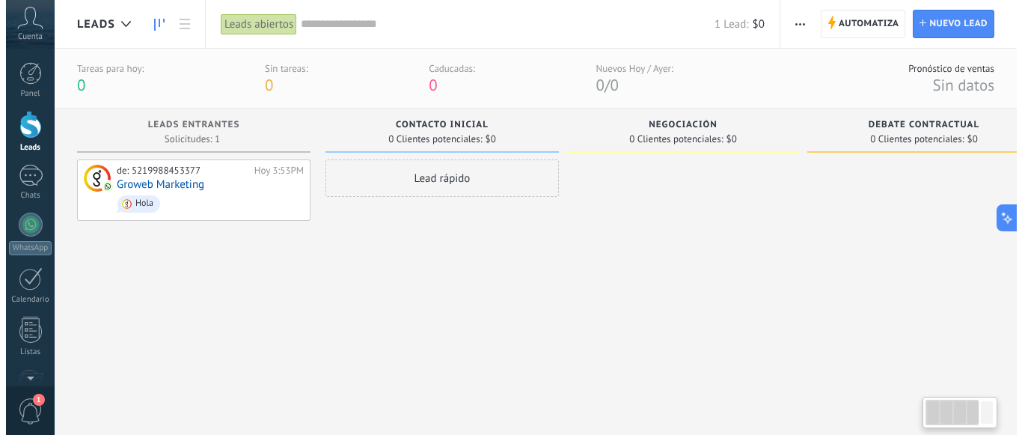
scroll to position [22, 0]
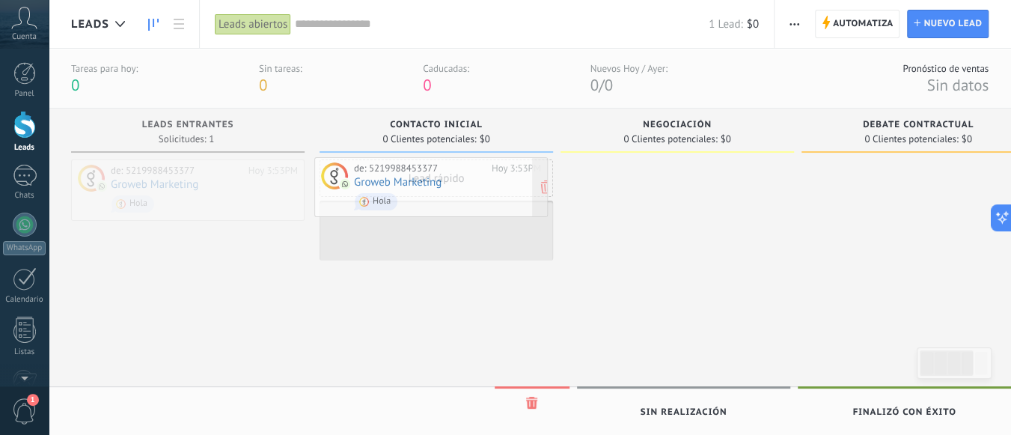
drag, startPoint x: 230, startPoint y: 180, endPoint x: 473, endPoint y: 178, distance: 243.2
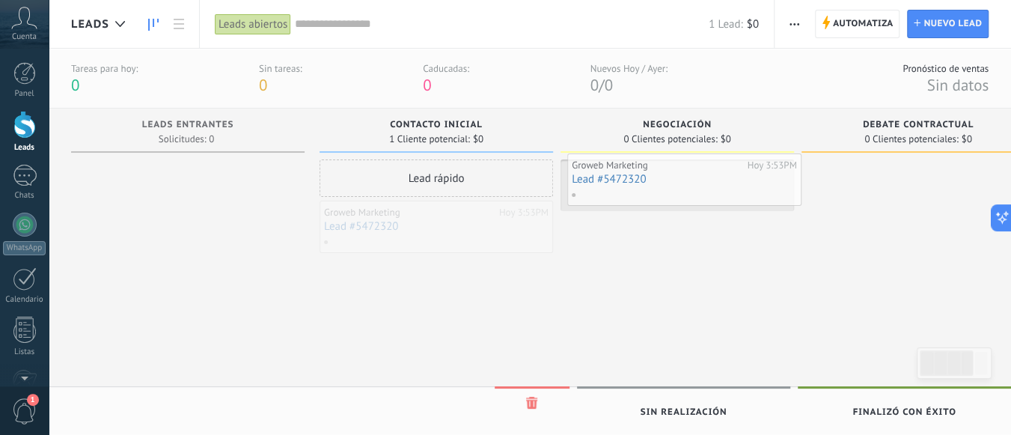
drag, startPoint x: 456, startPoint y: 229, endPoint x: 703, endPoint y: 182, distance: 252.1
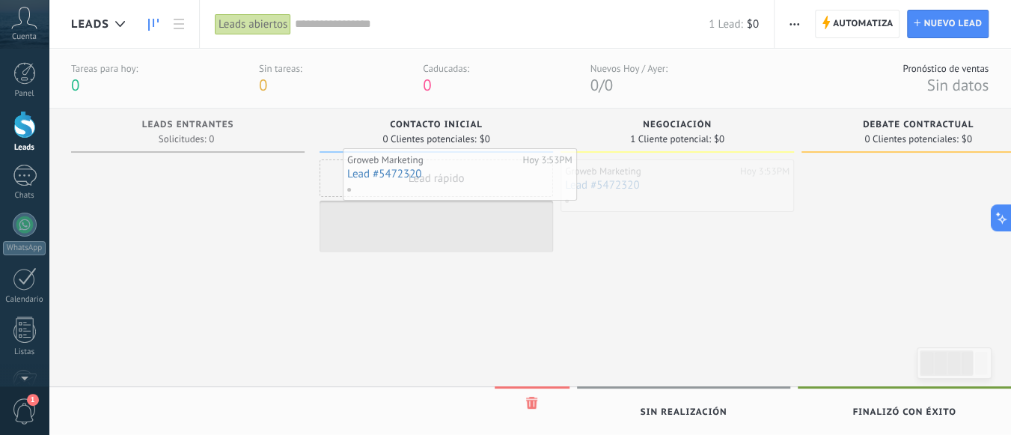
drag, startPoint x: 703, startPoint y: 182, endPoint x: 478, endPoint y: 172, distance: 225.4
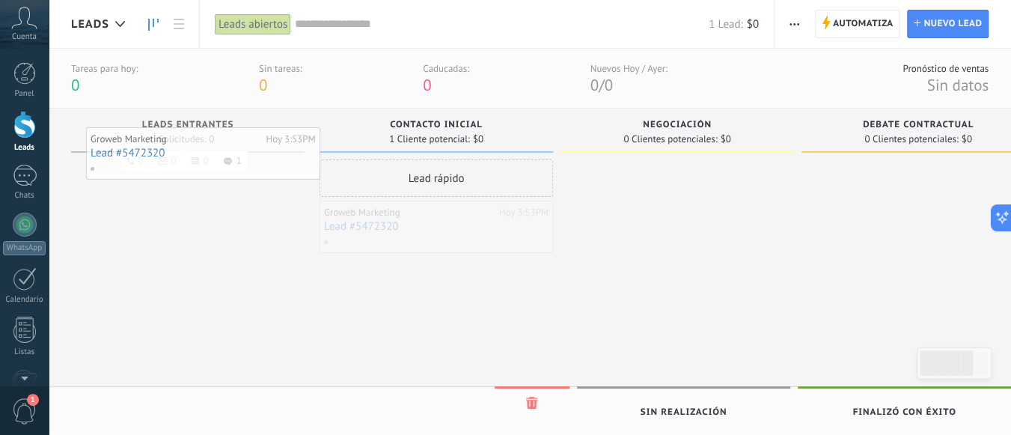
drag, startPoint x: 452, startPoint y: 224, endPoint x: 213, endPoint y: 151, distance: 249.7
drag, startPoint x: 459, startPoint y: 233, endPoint x: 185, endPoint y: 177, distance: 280.3
drag, startPoint x: 500, startPoint y: 231, endPoint x: 196, endPoint y: 196, distance: 305.8
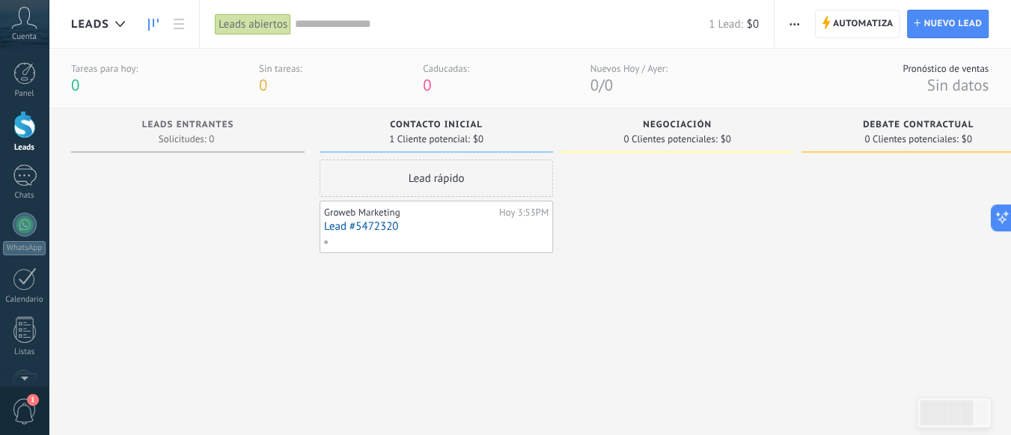
click at [364, 225] on link "Lead #5472320" at bounding box center [436, 226] width 224 height 13
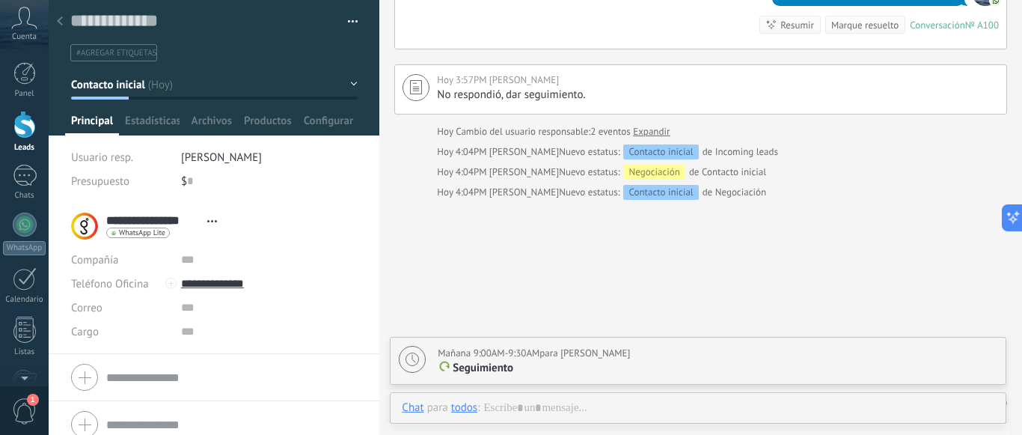
scroll to position [15, 0]
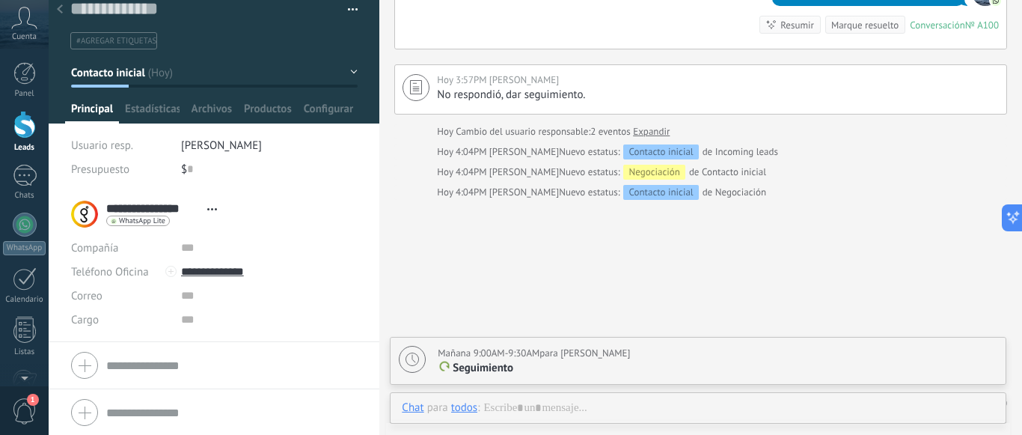
drag, startPoint x: 95, startPoint y: 85, endPoint x: 199, endPoint y: 87, distance: 104.0
click at [199, 87] on div "Guardar y crear Imprimir Administrar etiquetas Exportar a excel" at bounding box center [214, 43] width 331 height 117
click at [348, 70] on button "Contacto inicial" at bounding box center [214, 72] width 287 height 27
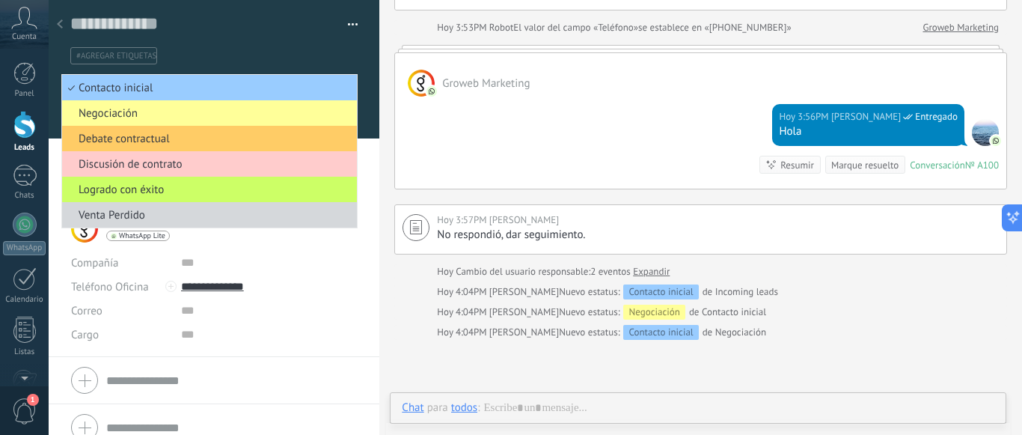
scroll to position [22, 0]
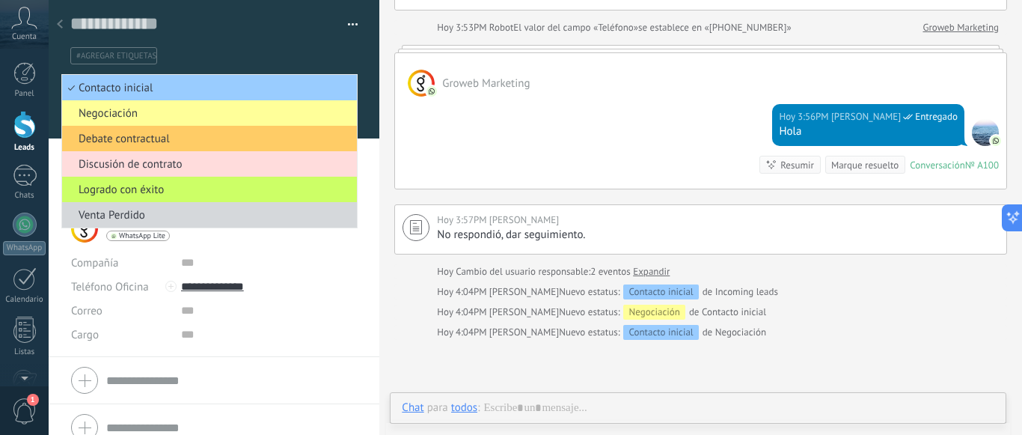
click at [199, 163] on span "Discusión de contrato" at bounding box center [207, 164] width 290 height 14
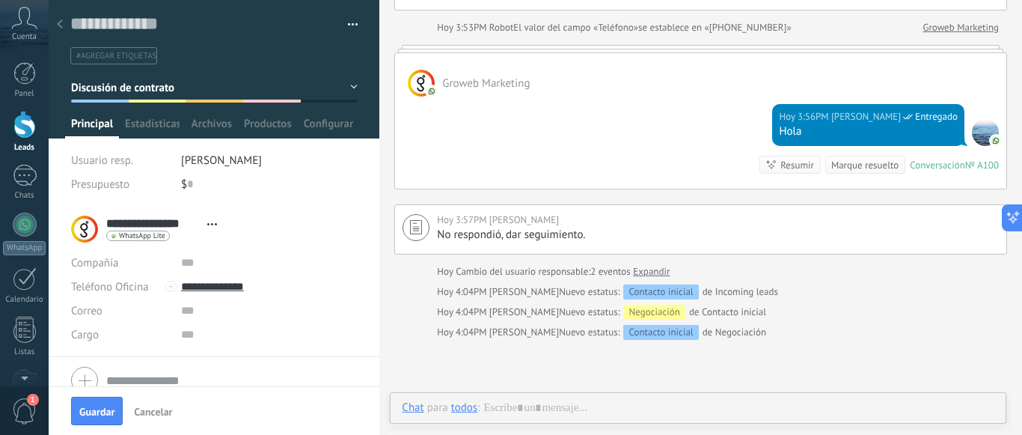
click at [349, 85] on button "Discusión de contrato" at bounding box center [214, 87] width 287 height 27
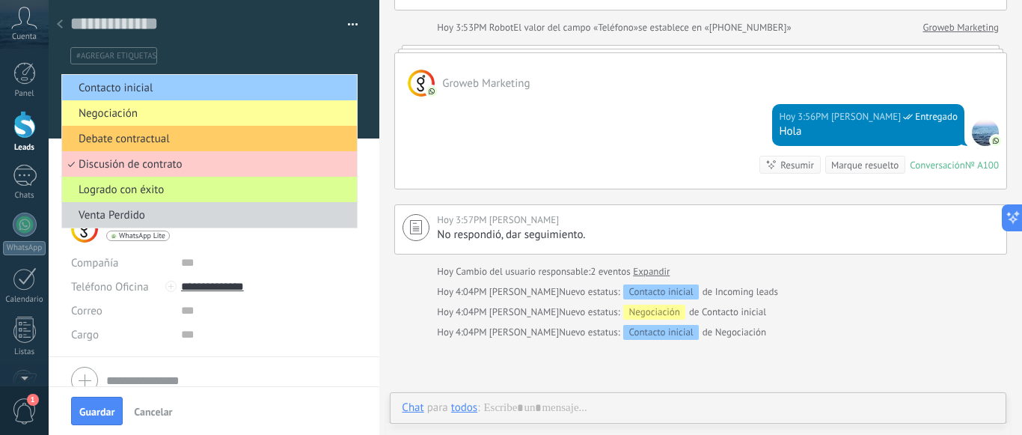
scroll to position [168, 0]
click at [197, 189] on span "Logrado con éxito" at bounding box center [207, 190] width 290 height 14
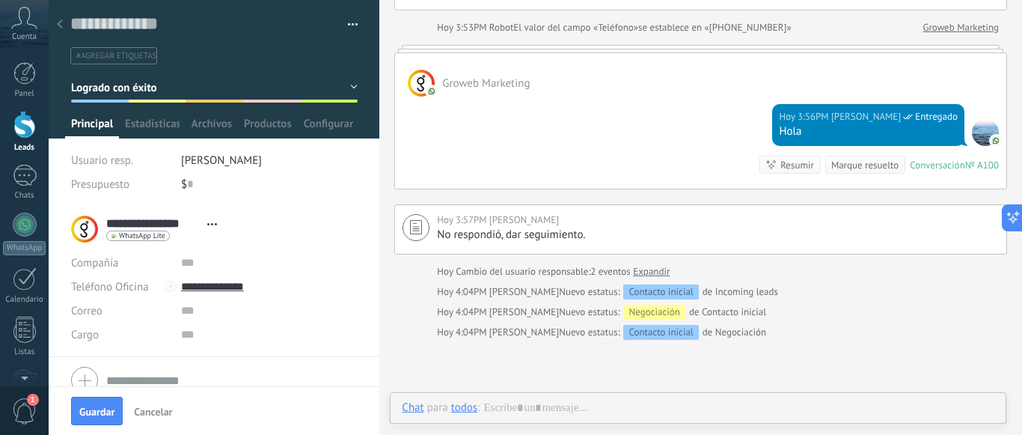
click at [348, 85] on button "Logrado con éxito" at bounding box center [214, 87] width 287 height 27
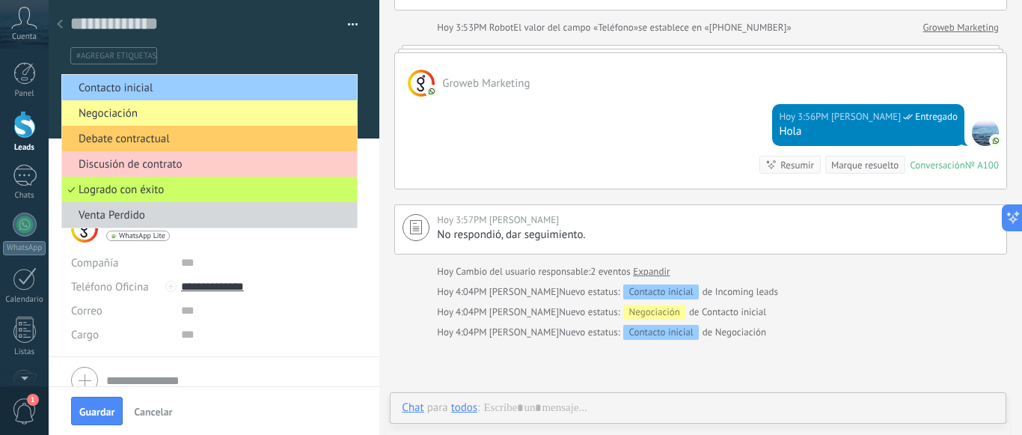
scroll to position [22, 0]
click at [361, 87] on div at bounding box center [214, 69] width 331 height 138
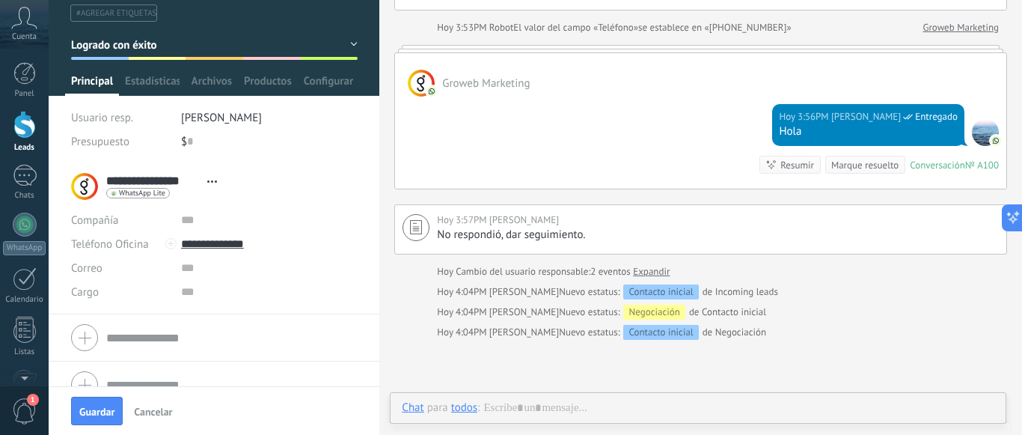
scroll to position [64, 0]
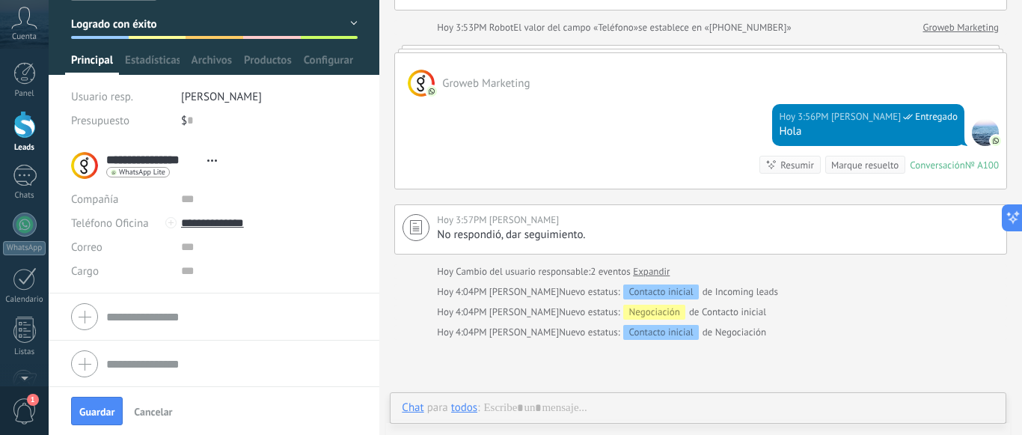
click at [127, 318] on form "Compañía Teléfono Oficina Ofic. directo Celular Fax Casa Otro Teléfono Oficina …" at bounding box center [214, 316] width 286 height 37
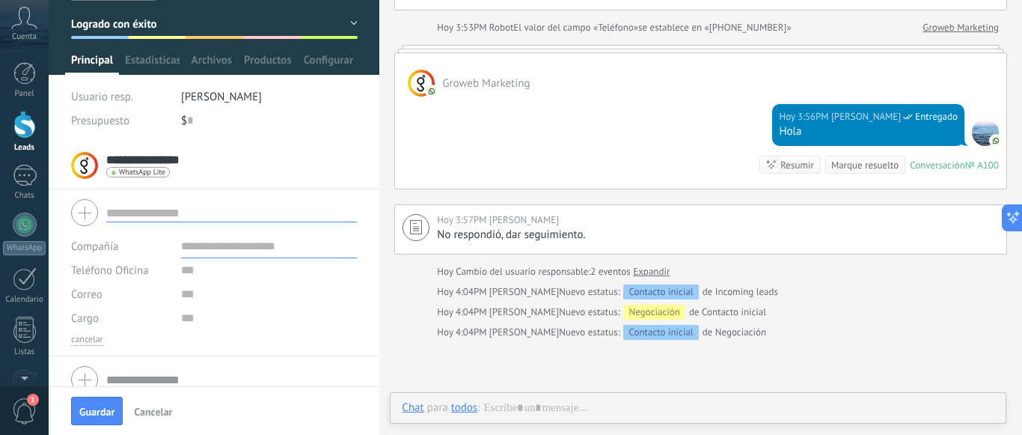
click at [151, 409] on span "Cancelar" at bounding box center [153, 411] width 38 height 10
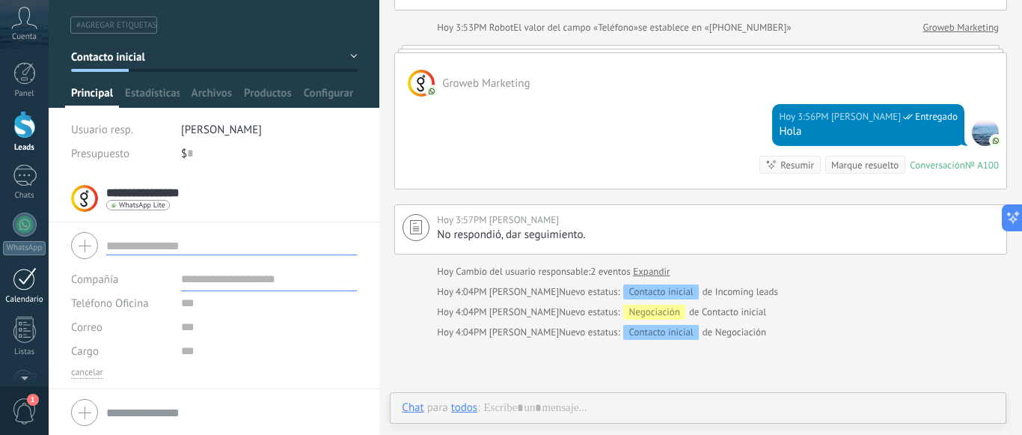
click at [16, 279] on div at bounding box center [25, 278] width 24 height 23
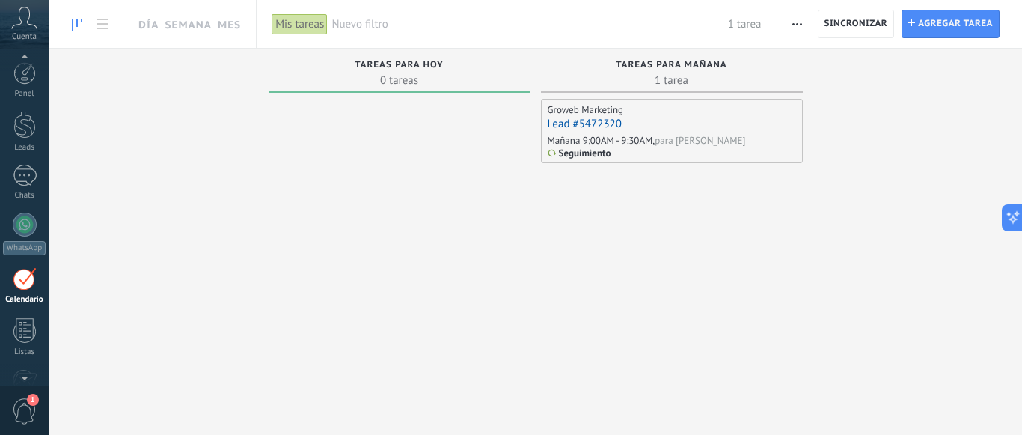
scroll to position [43, 0]
click at [24, 238] on div at bounding box center [25, 235] width 24 height 23
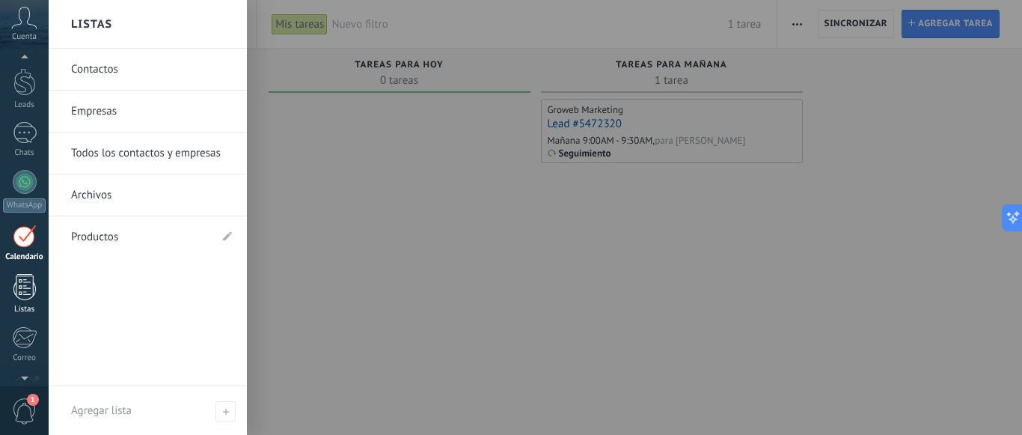
click at [16, 287] on div at bounding box center [24, 287] width 22 height 26
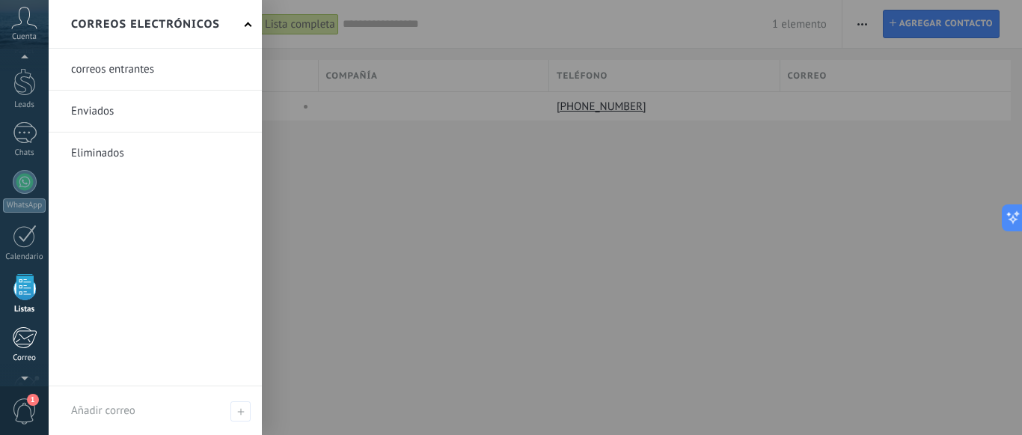
click at [25, 334] on div at bounding box center [24, 337] width 25 height 22
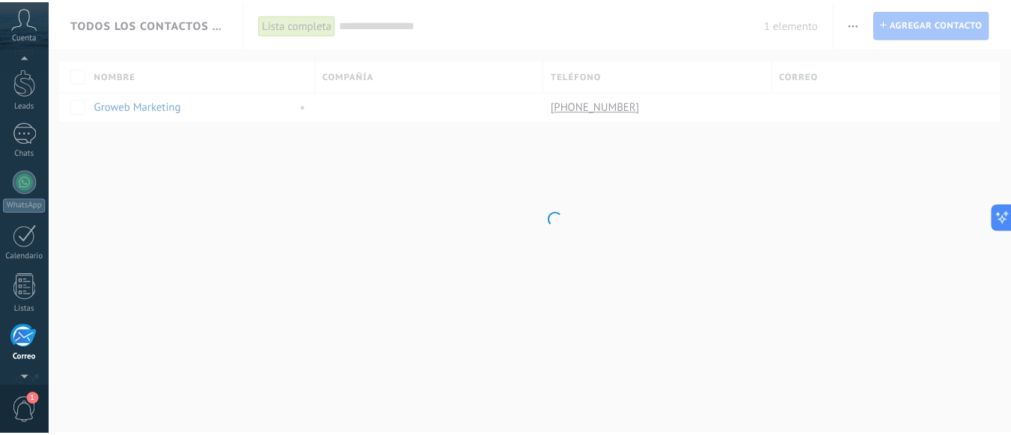
scroll to position [144, 0]
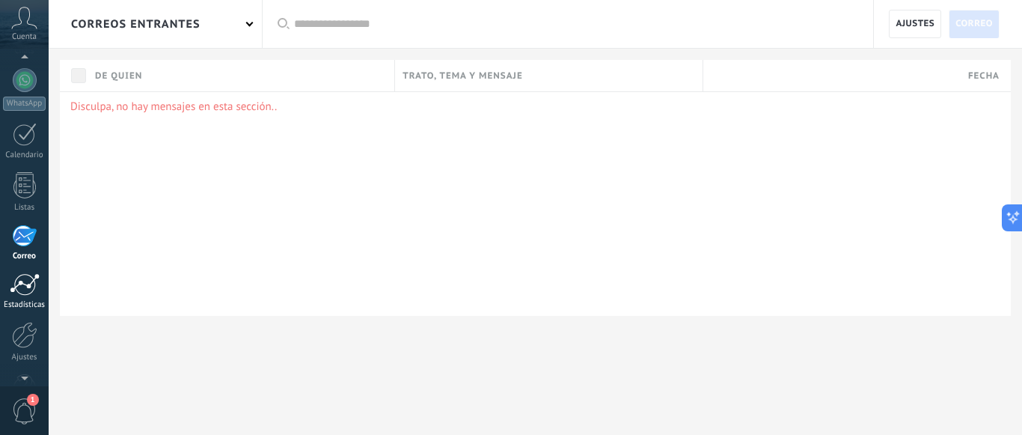
click at [25, 288] on div at bounding box center [25, 284] width 30 height 22
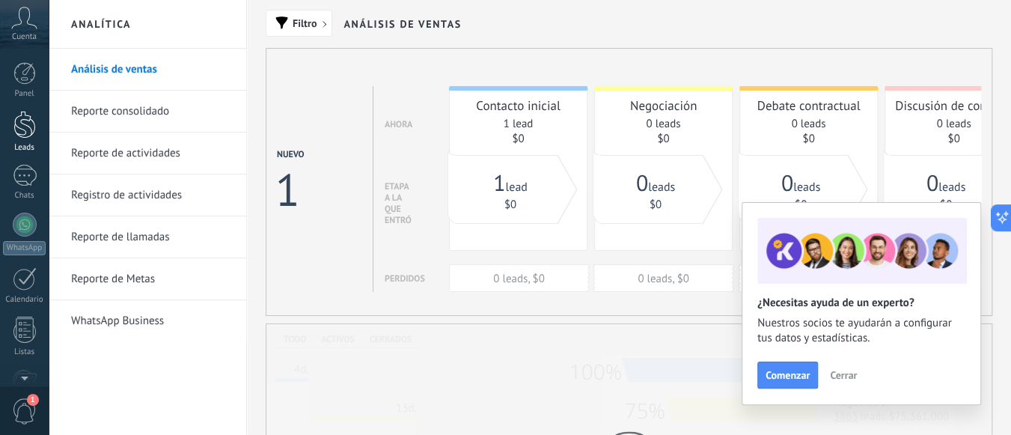
click at [18, 120] on div at bounding box center [24, 125] width 22 height 28
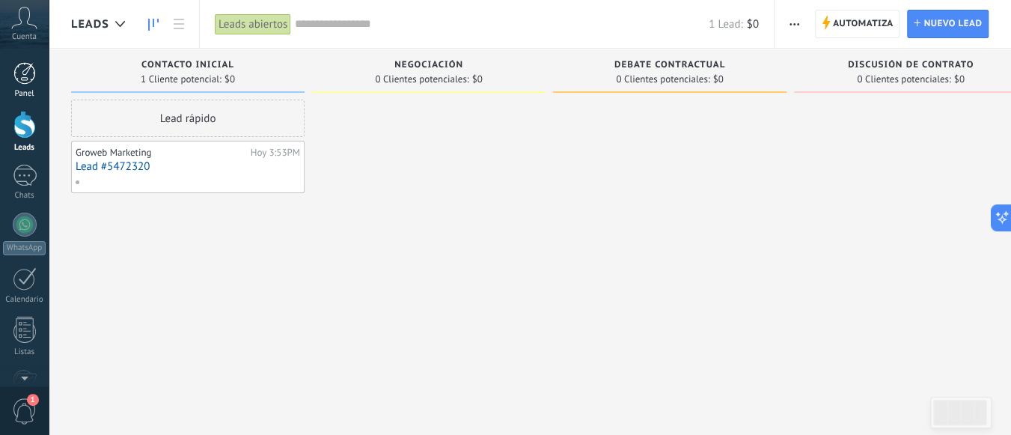
click at [21, 79] on div at bounding box center [24, 73] width 22 height 22
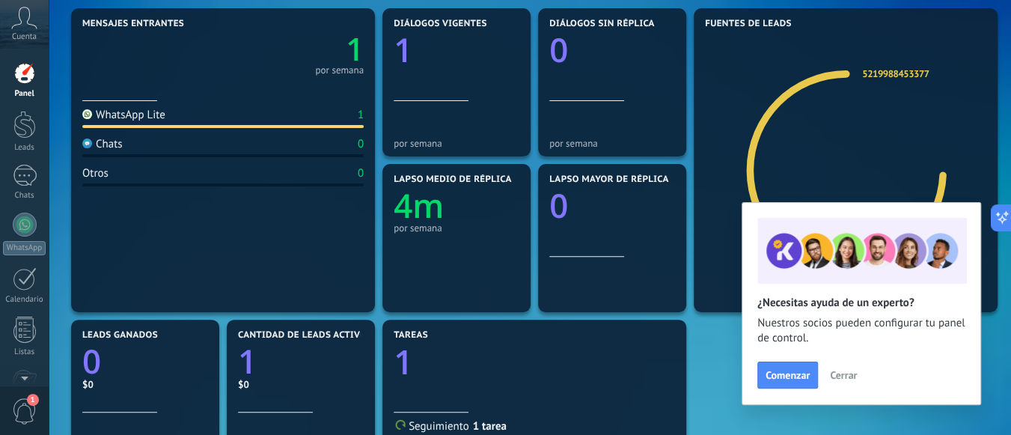
scroll to position [150, 0]
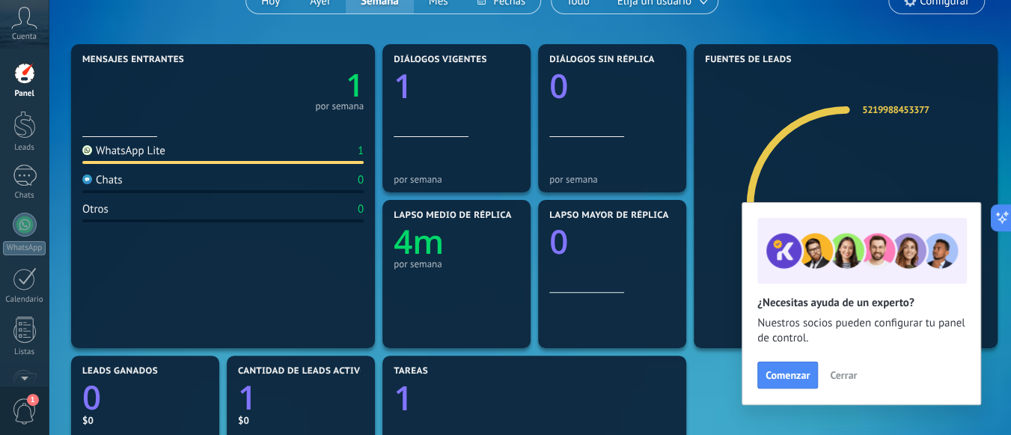
click at [839, 373] on span "Cerrar" at bounding box center [843, 375] width 27 height 10
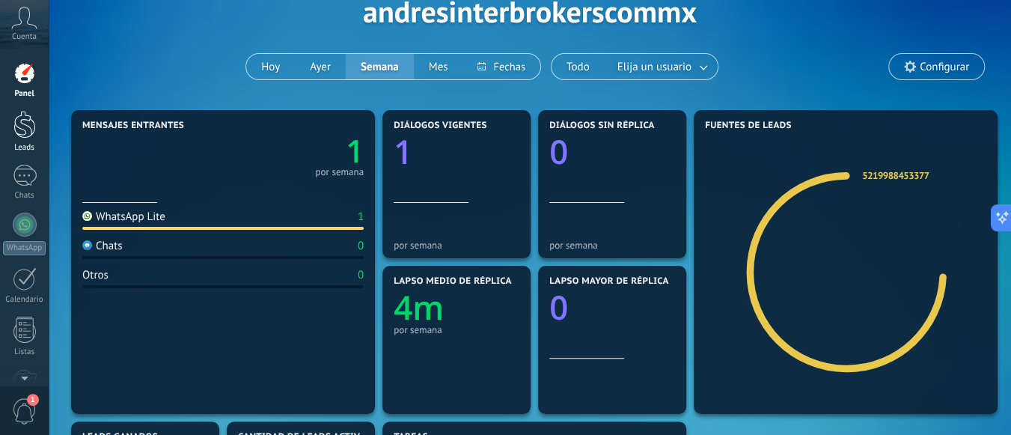
scroll to position [0, 0]
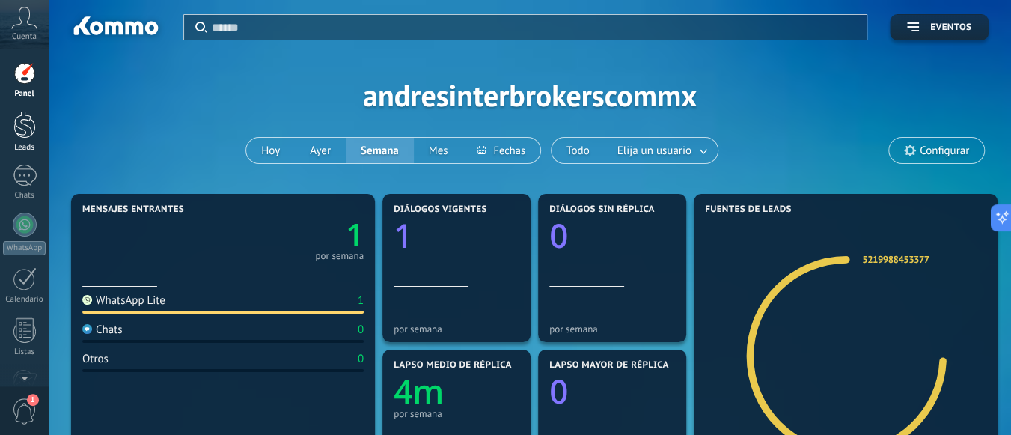
click at [30, 126] on div at bounding box center [24, 125] width 22 height 28
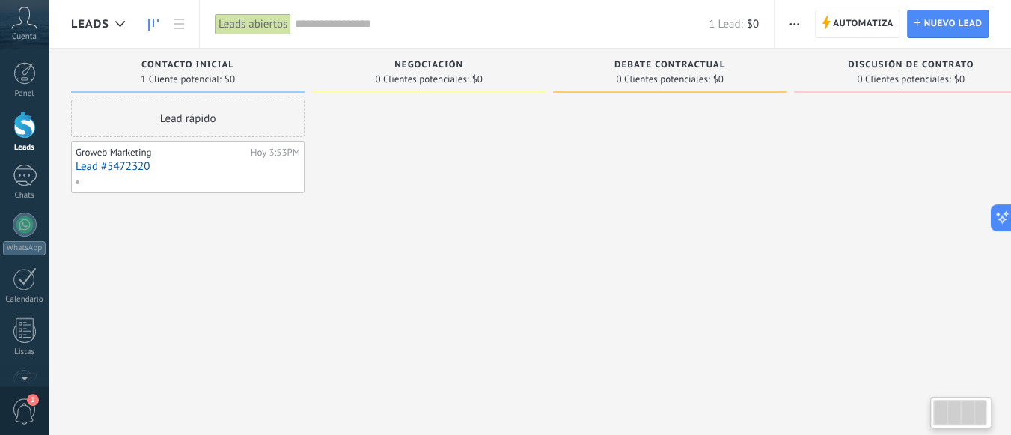
type textarea "**********"
